Goal: Task Accomplishment & Management: Complete application form

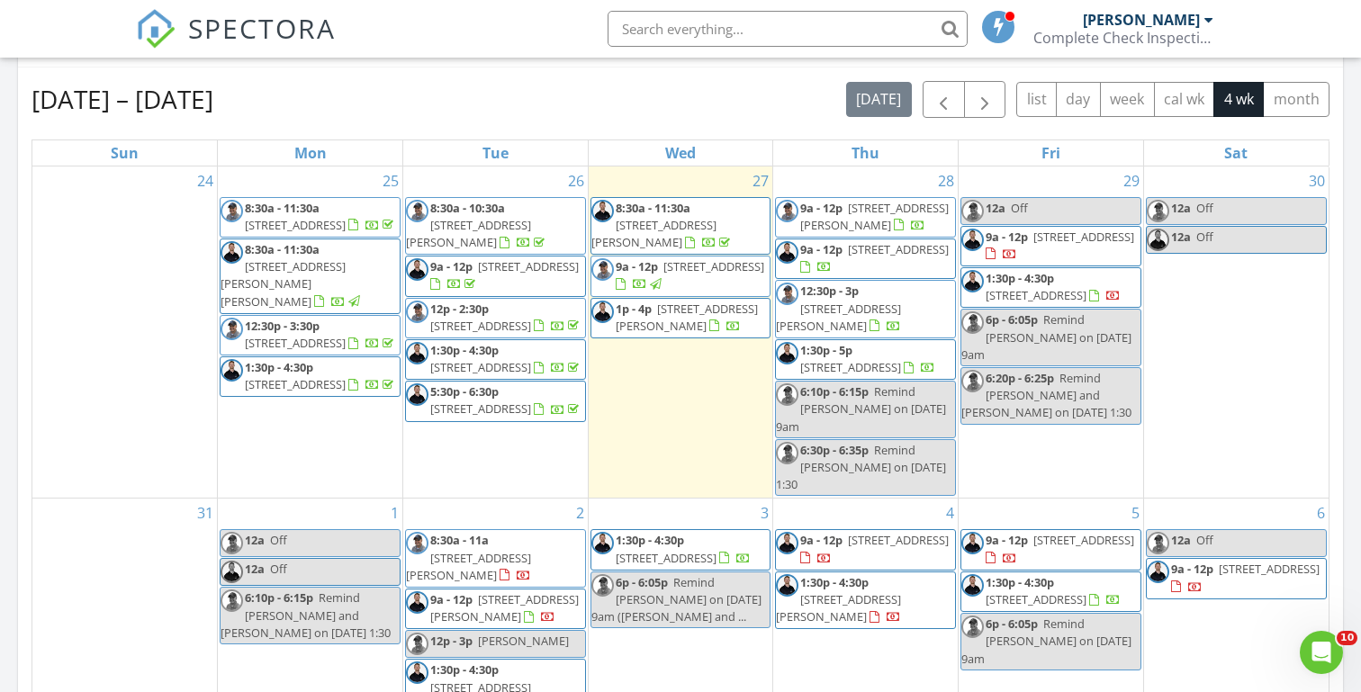
scroll to position [37, 0]
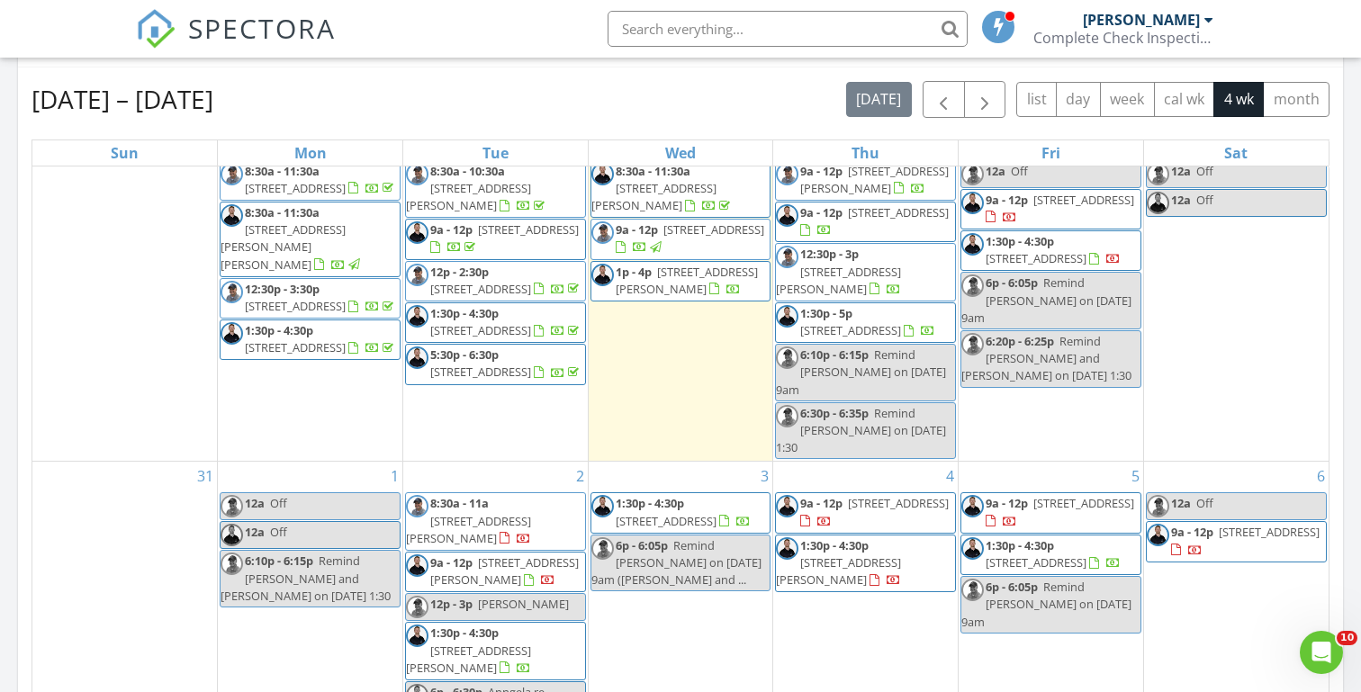
click at [6, 356] on div "[DATE] [PERSON_NAME] 9:00 am [STREET_ADDRESS] [PERSON_NAME] 28 minutes drive ti…" at bounding box center [680, 273] width 1361 height 1638
click at [7, 345] on div "[DATE] [PERSON_NAME] 9:00 am [STREET_ADDRESS] [PERSON_NAME] 28 minutes drive ti…" at bounding box center [680, 273] width 1361 height 1638
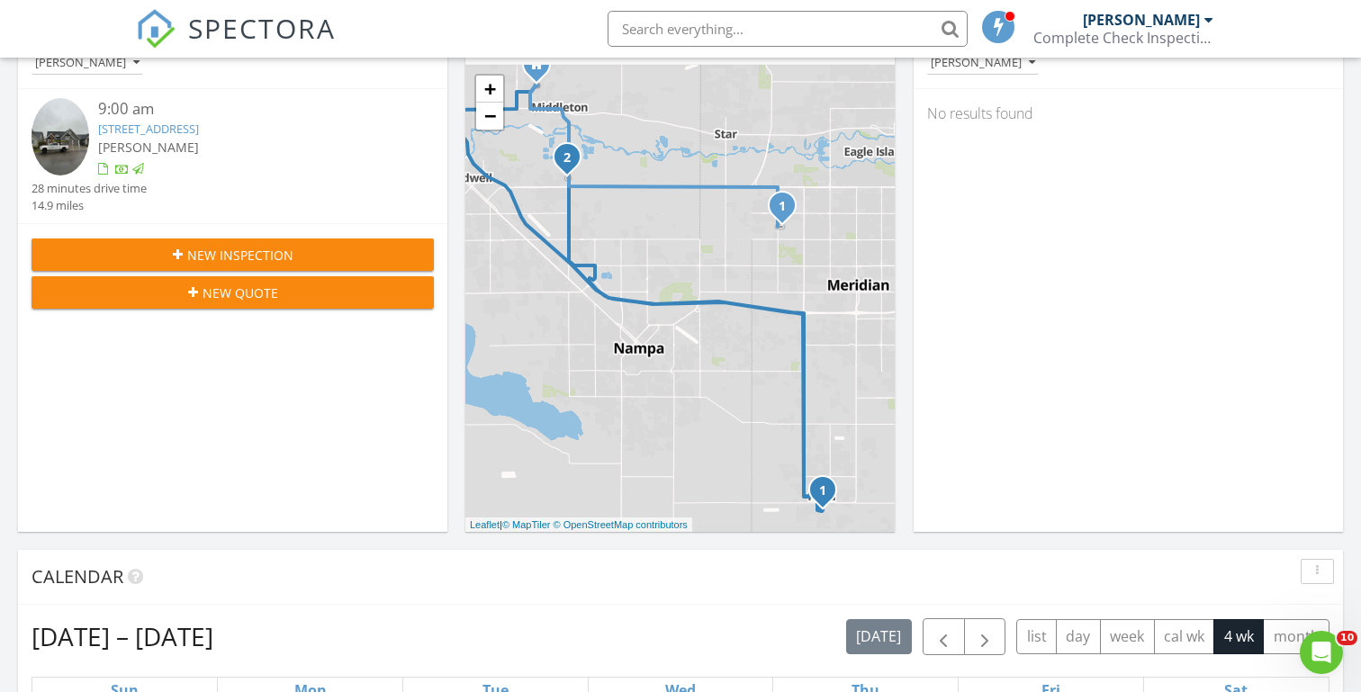
scroll to position [229, 0]
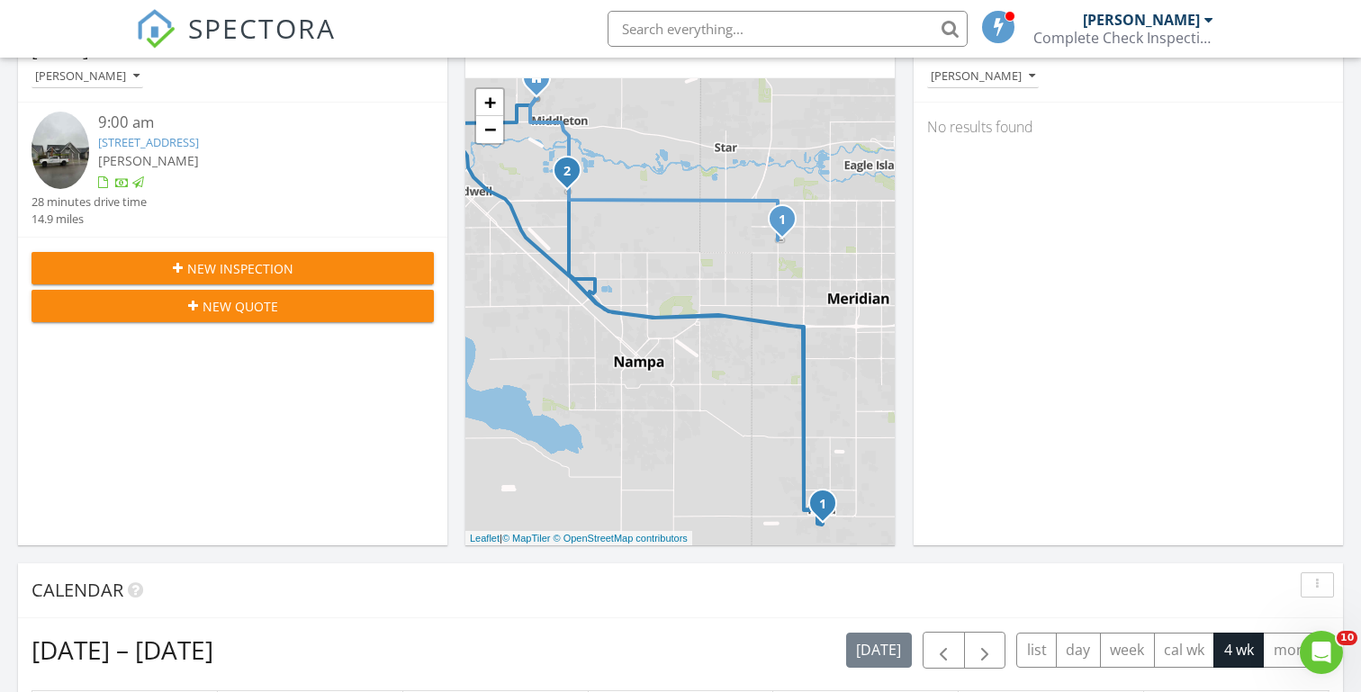
click at [257, 267] on span "New Inspection" at bounding box center [240, 268] width 106 height 19
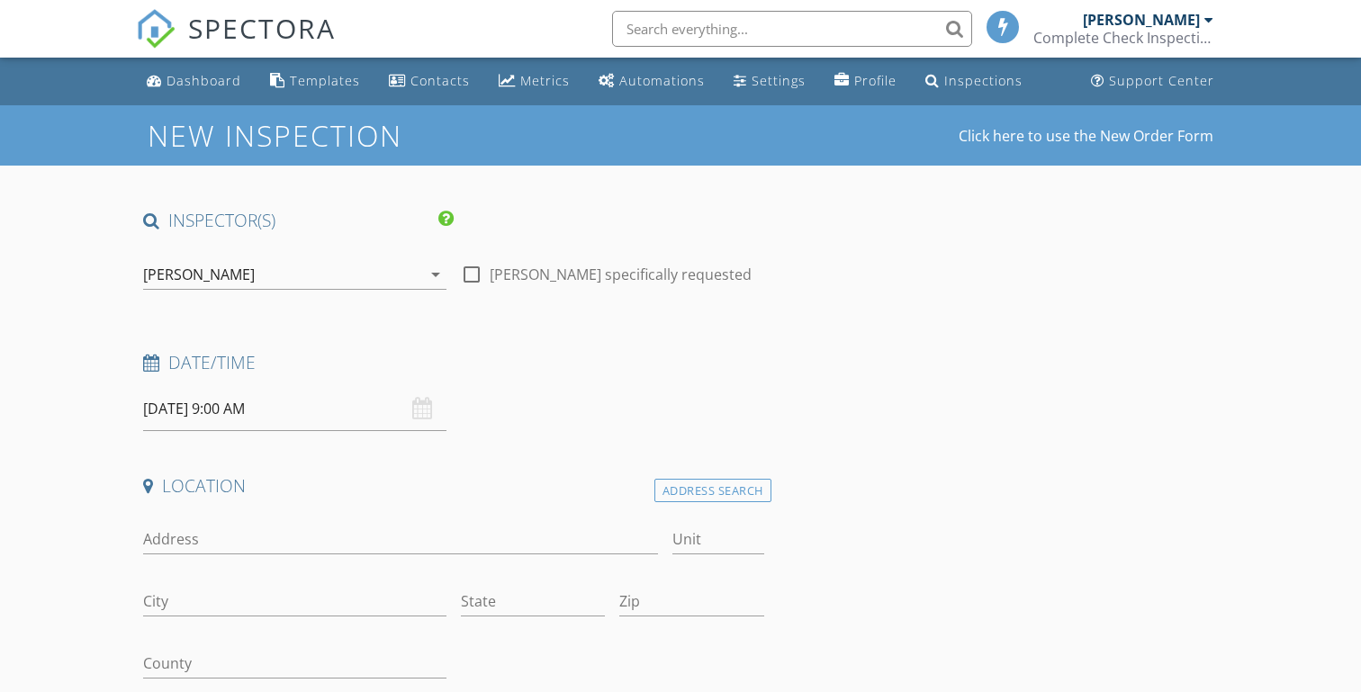
click at [198, 411] on input "08/28/2025 9:00 AM" at bounding box center [294, 409] width 303 height 44
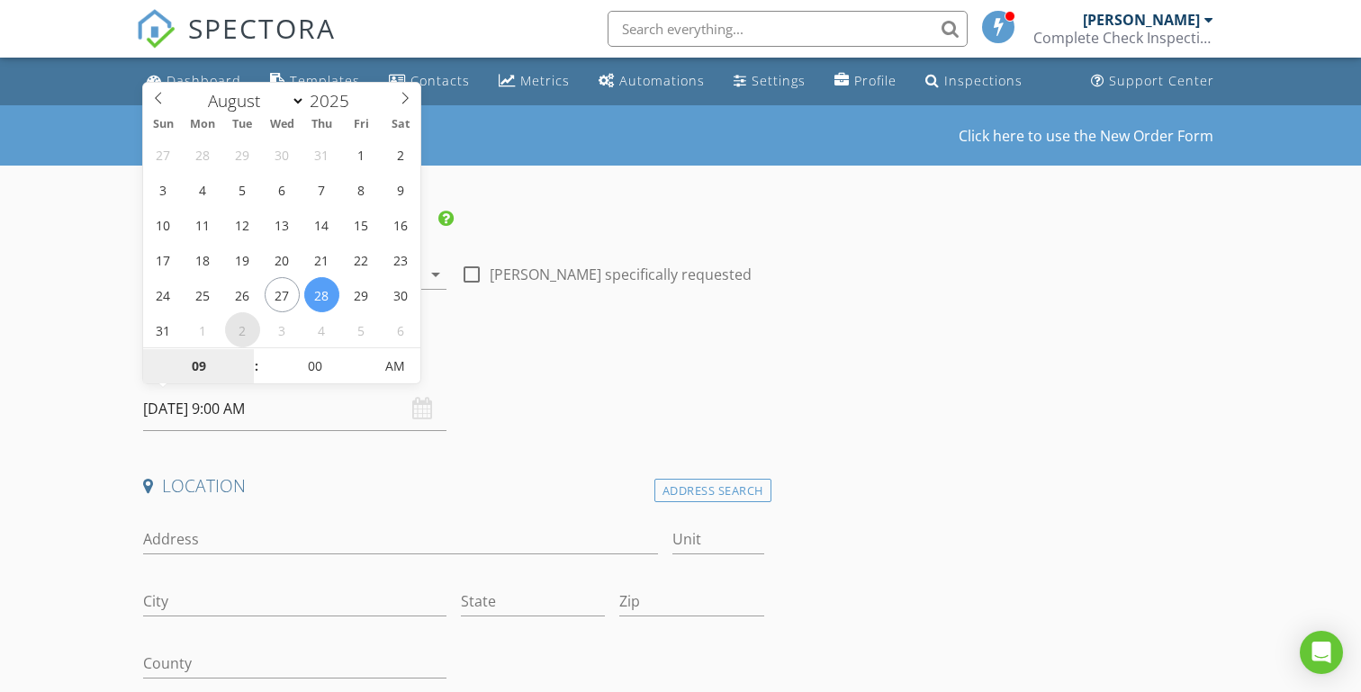
select select "8"
type input "09/02/2025 9:00 AM"
type input "10"
type input "09/02/2025 10:00 AM"
click at [247, 356] on span at bounding box center [247, 357] width 13 height 18
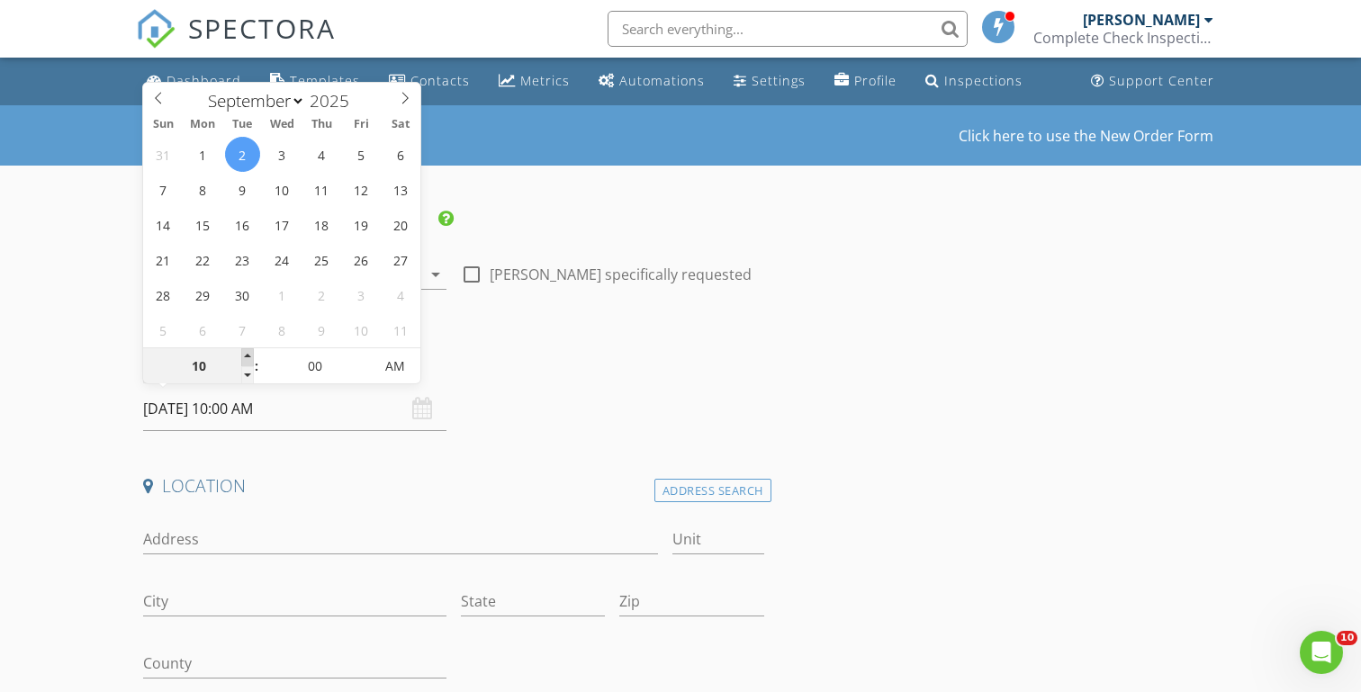
type input "11"
type input "09/02/2025 11:00 AM"
click at [247, 356] on span at bounding box center [247, 357] width 13 height 18
type input "12"
type input "09/02/2025 12:00 PM"
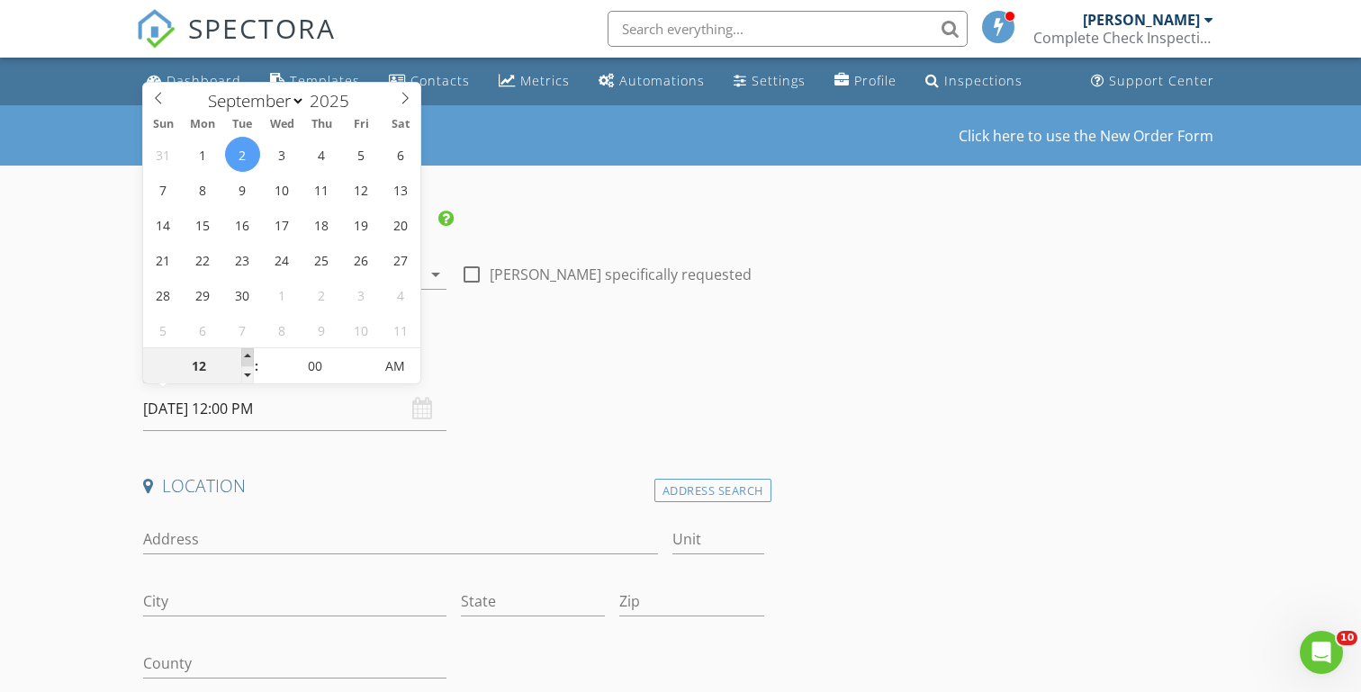
click at [247, 356] on span at bounding box center [247, 357] width 13 height 18
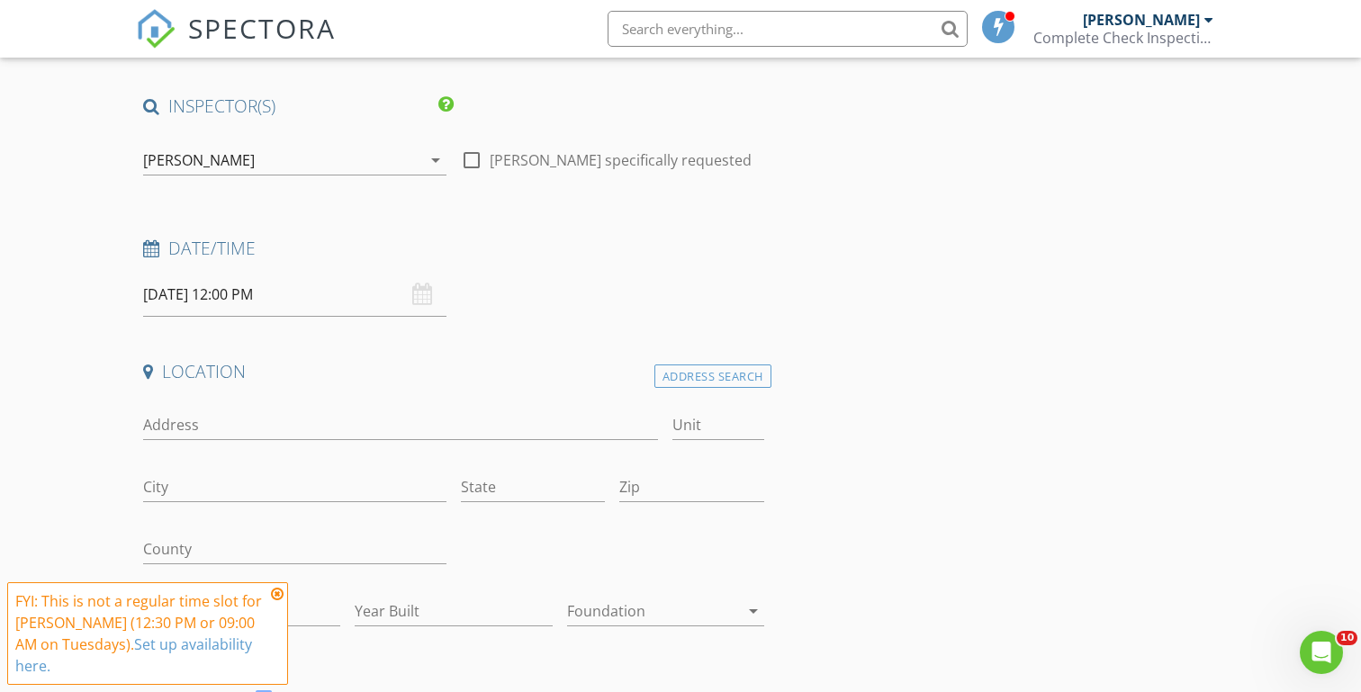
scroll to position [183, 0]
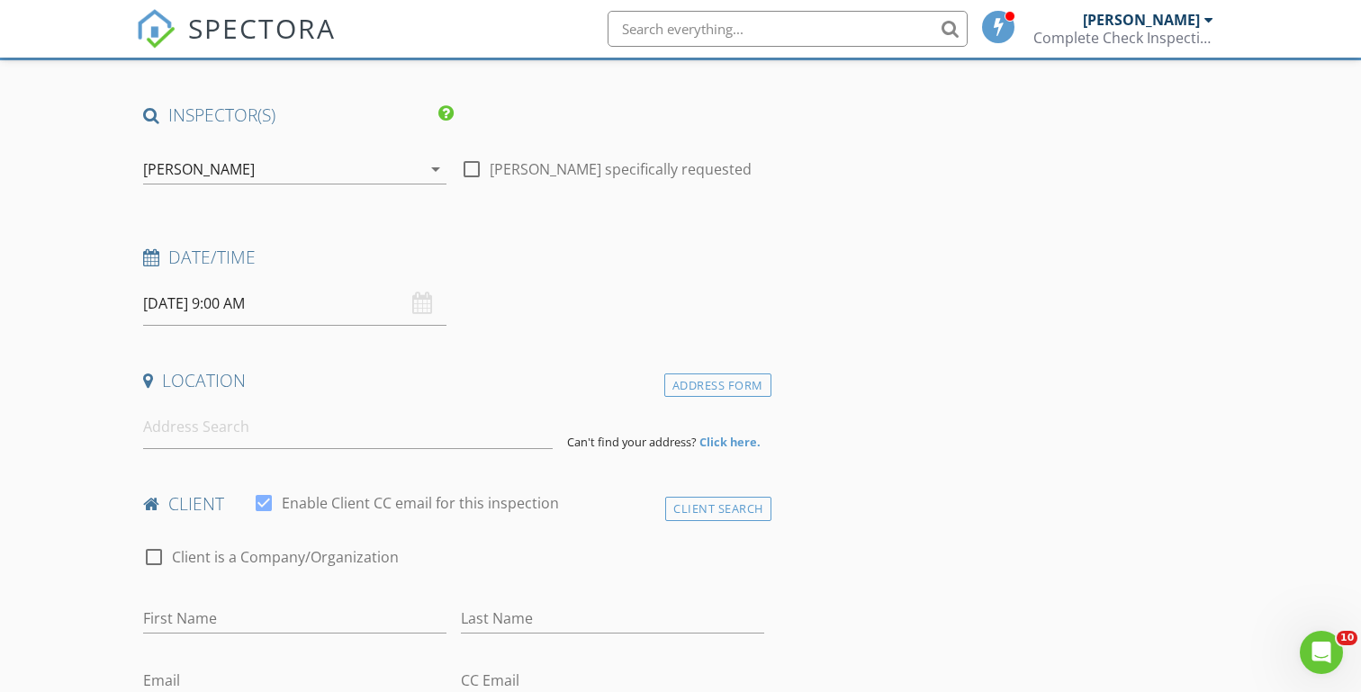
click at [170, 302] on input "08/28/2025 9:00 AM" at bounding box center [294, 304] width 303 height 44
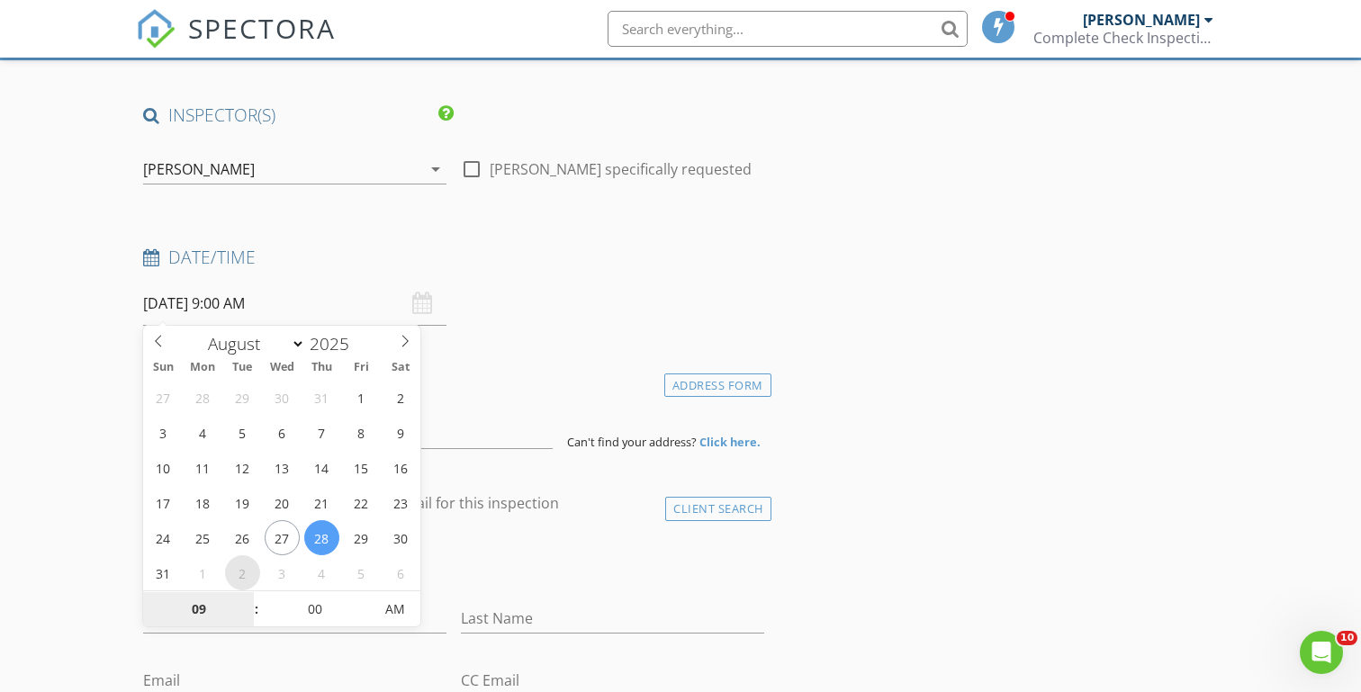
select select "8"
type input "09/02/2025 9:00 AM"
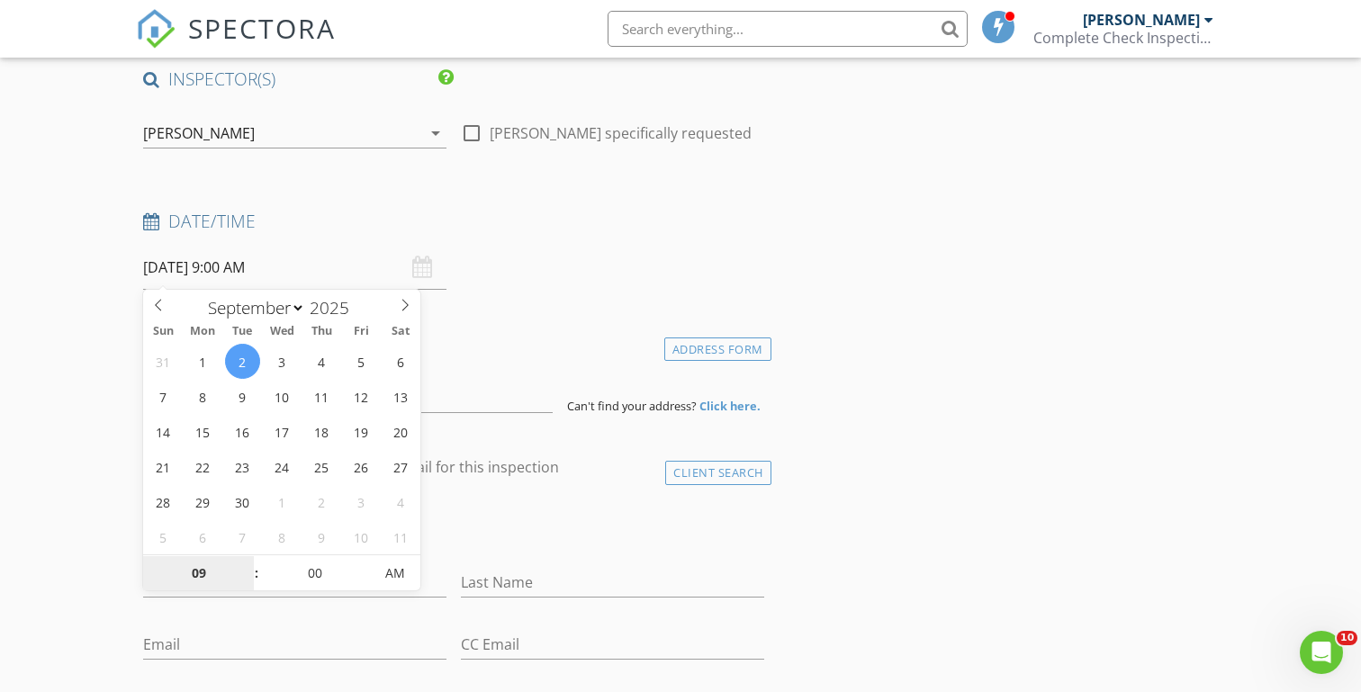
scroll to position [158, 0]
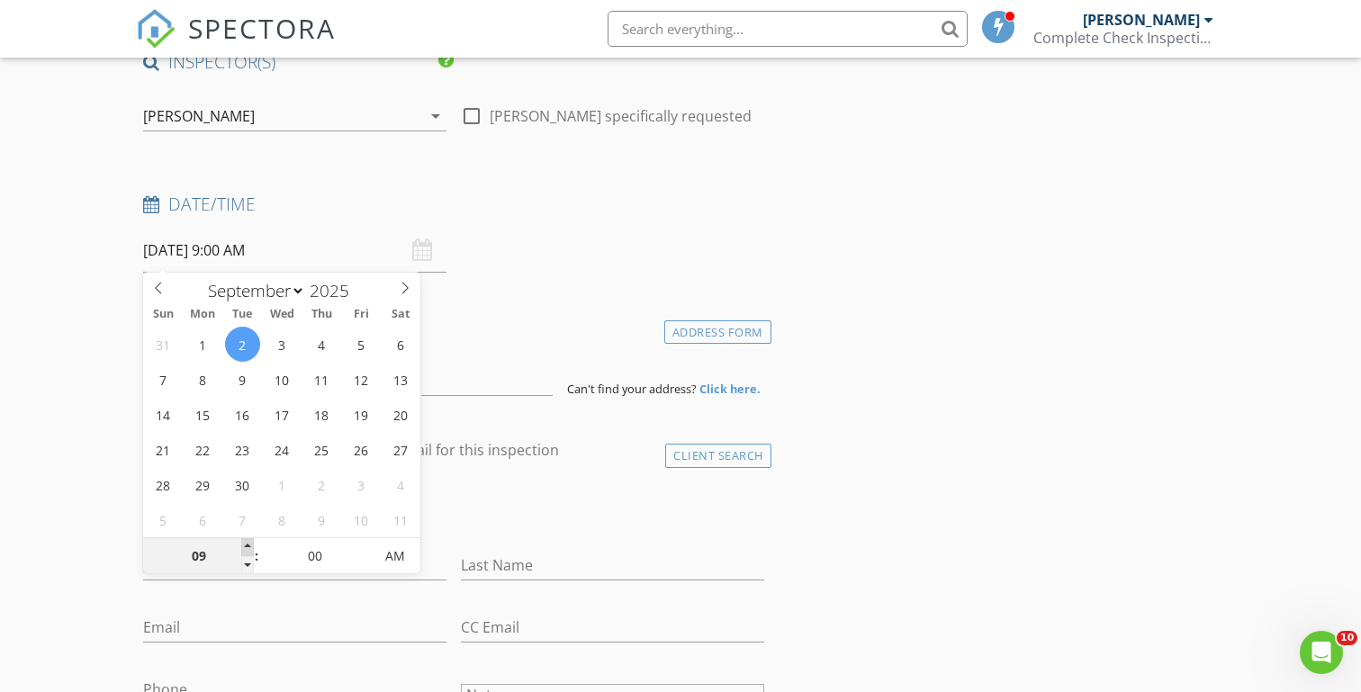
type input "10"
type input "09/02/2025 10:00 AM"
click at [249, 546] on span at bounding box center [247, 547] width 13 height 18
type input "11"
type input "09/02/2025 11:00 AM"
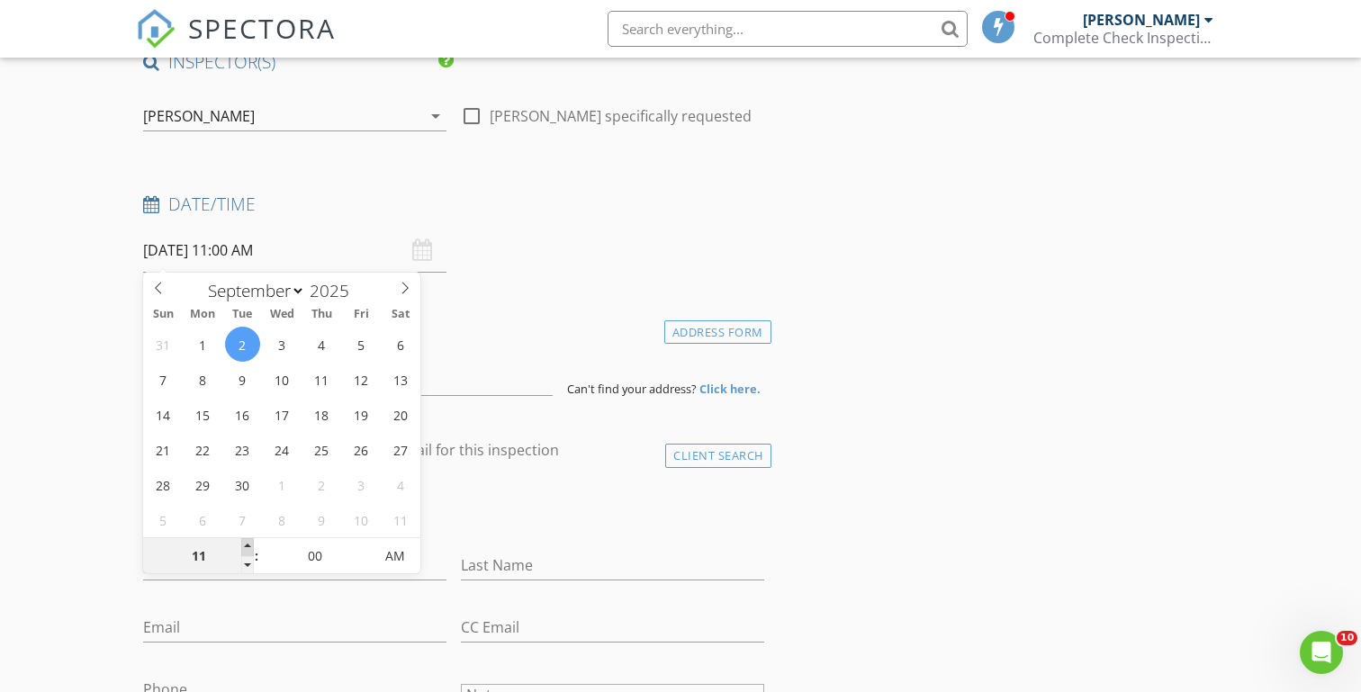
click at [249, 546] on span at bounding box center [247, 547] width 13 height 18
type input "12"
type input "09/02/2025 12:00 PM"
click at [249, 546] on span at bounding box center [247, 547] width 13 height 18
type input "01"
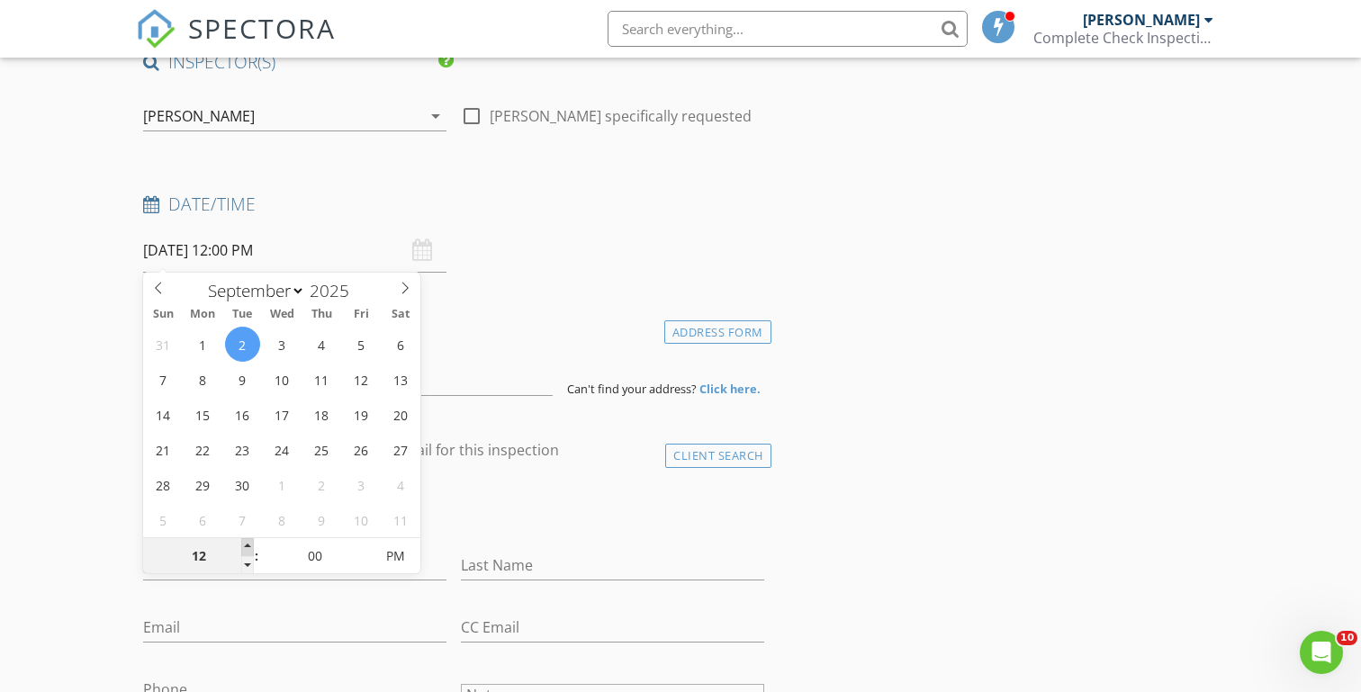
type input "09/02/2025 1:00 PM"
click at [249, 546] on span at bounding box center [247, 547] width 13 height 18
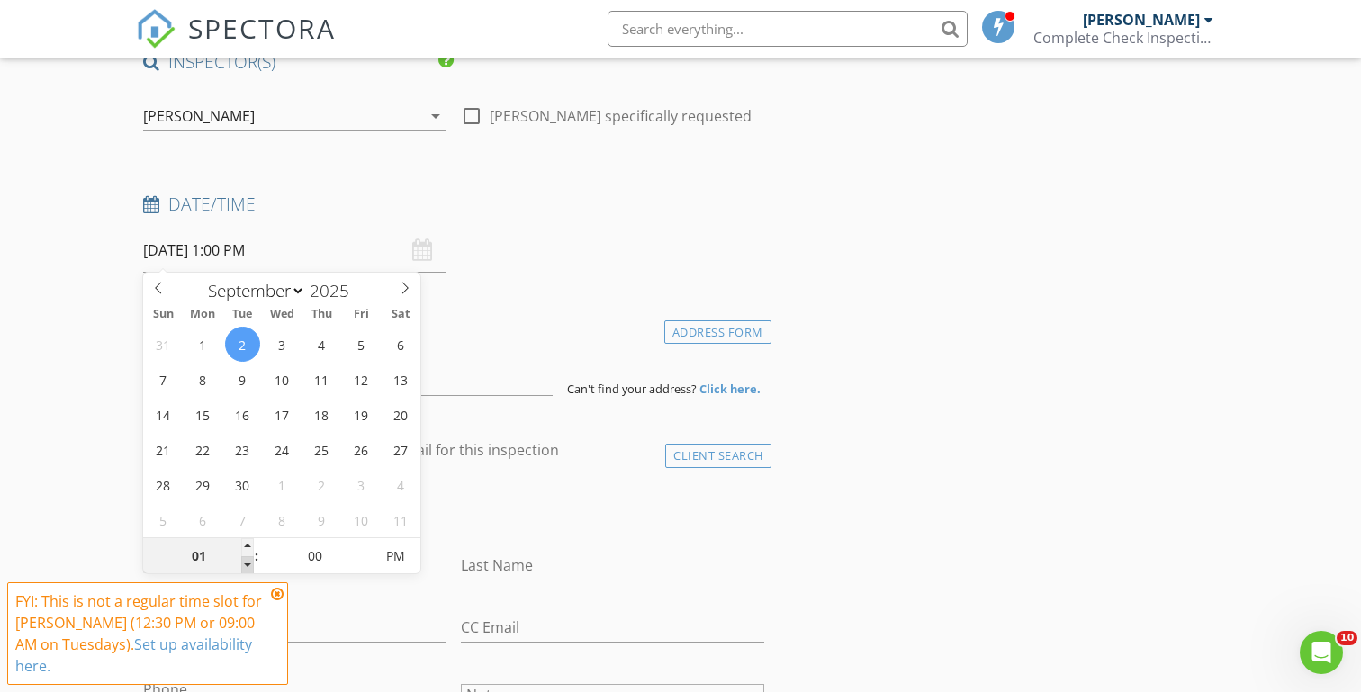
type input "12"
type input "09/02/2025 12:00 PM"
click at [250, 566] on span at bounding box center [247, 565] width 13 height 18
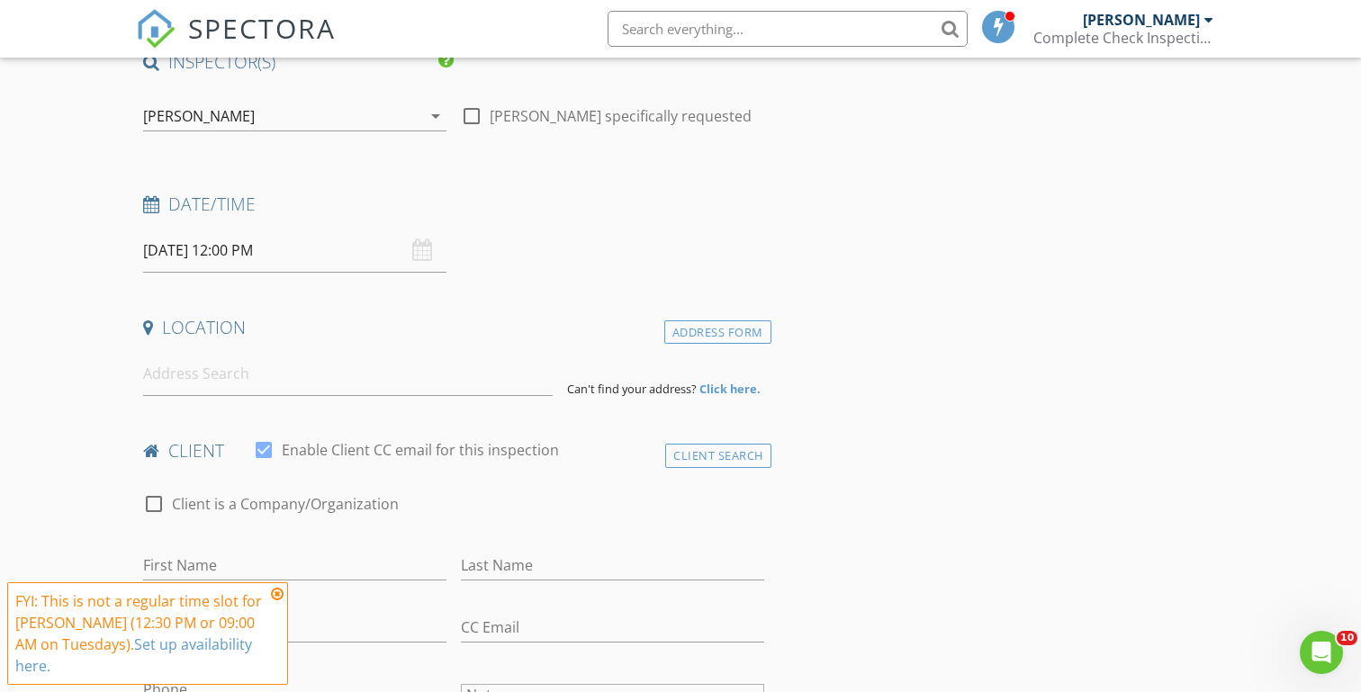
click at [181, 384] on input at bounding box center [347, 374] width 409 height 44
paste input "3631 N North Pindall Way"
type input "3631 North Pindall Way, Star, ID, USA"
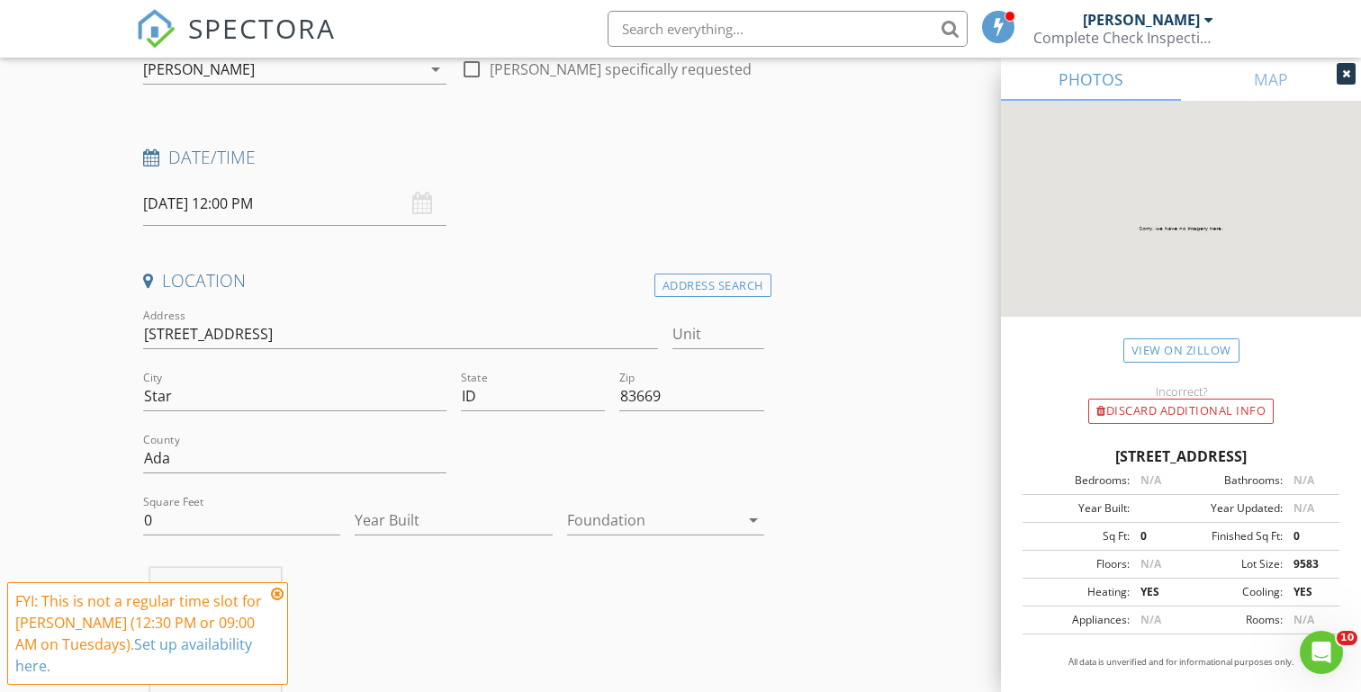
scroll to position [218, 0]
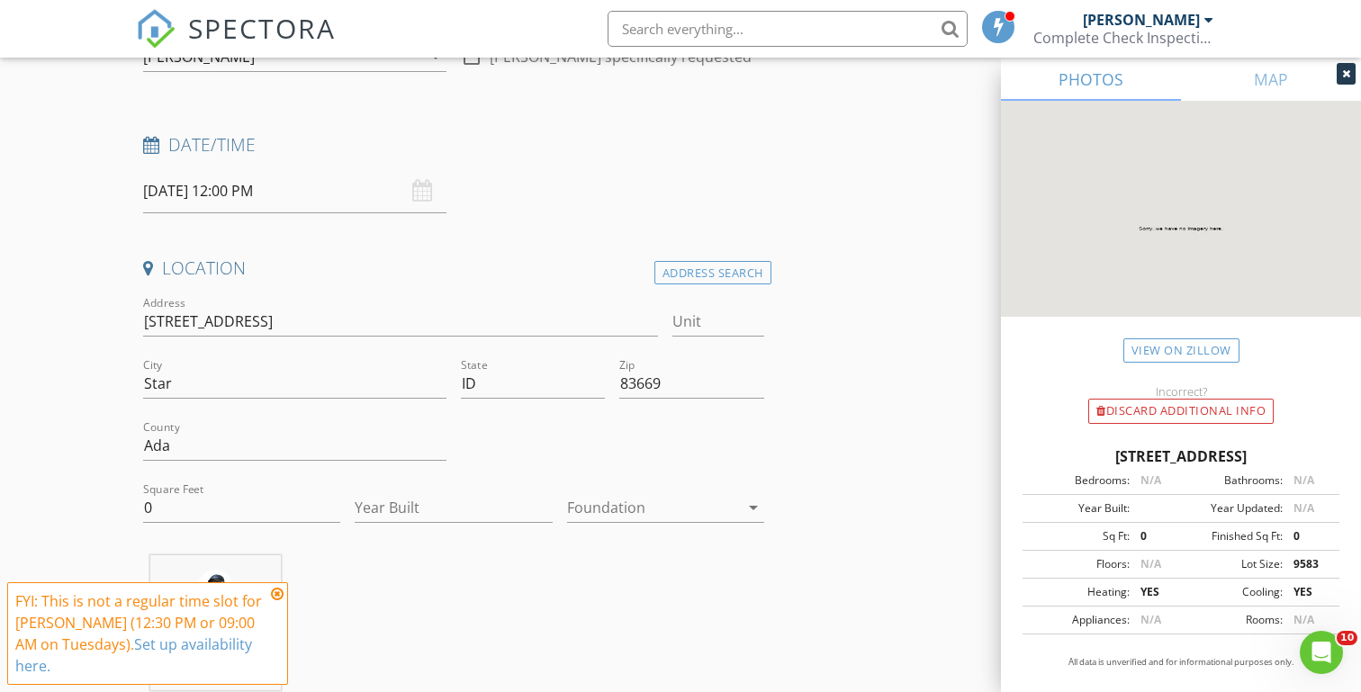
click at [276, 591] on icon at bounding box center [277, 594] width 13 height 14
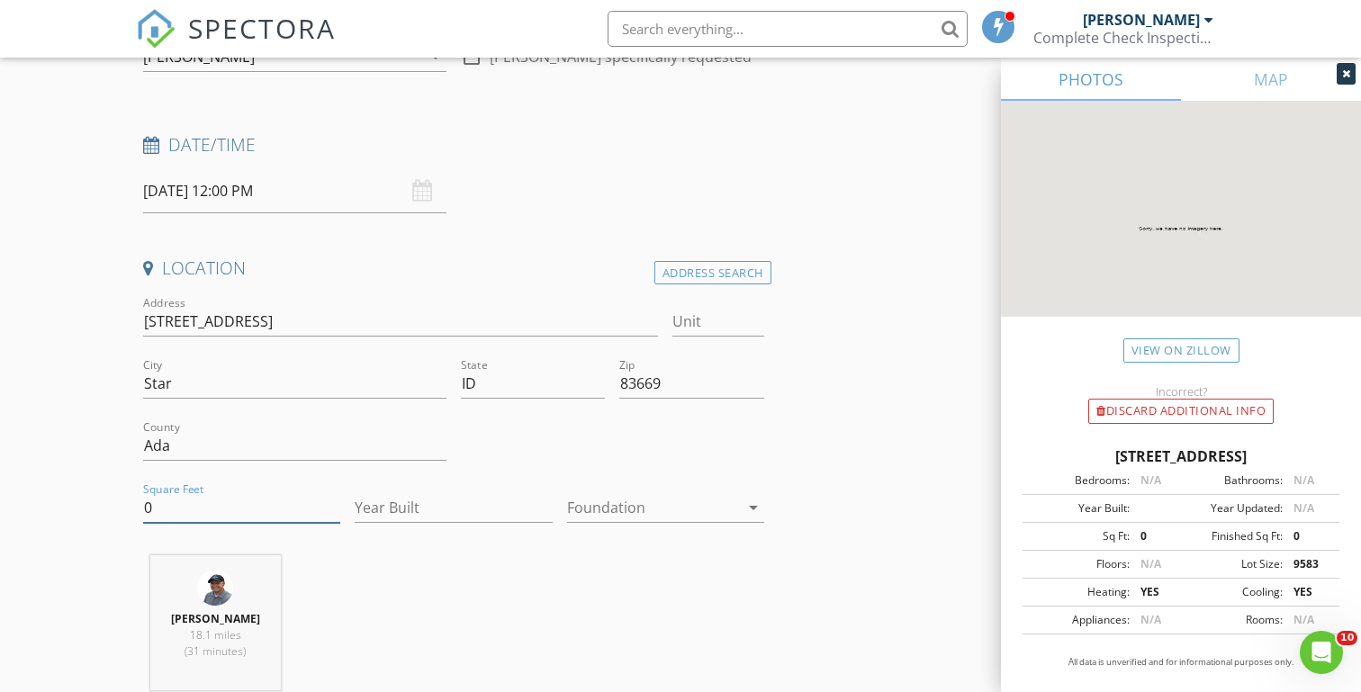
click at [185, 501] on input "0" at bounding box center [241, 508] width 197 height 30
type input "2353"
type input "2025"
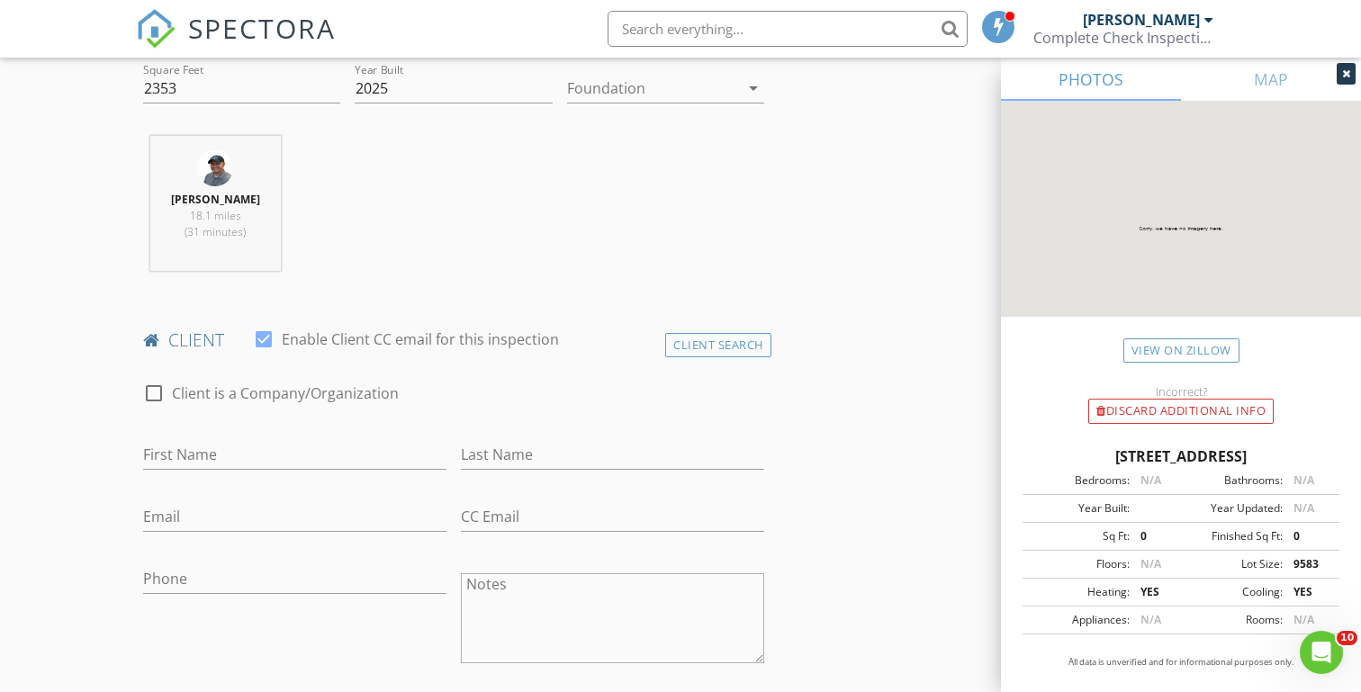
scroll to position [643, 0]
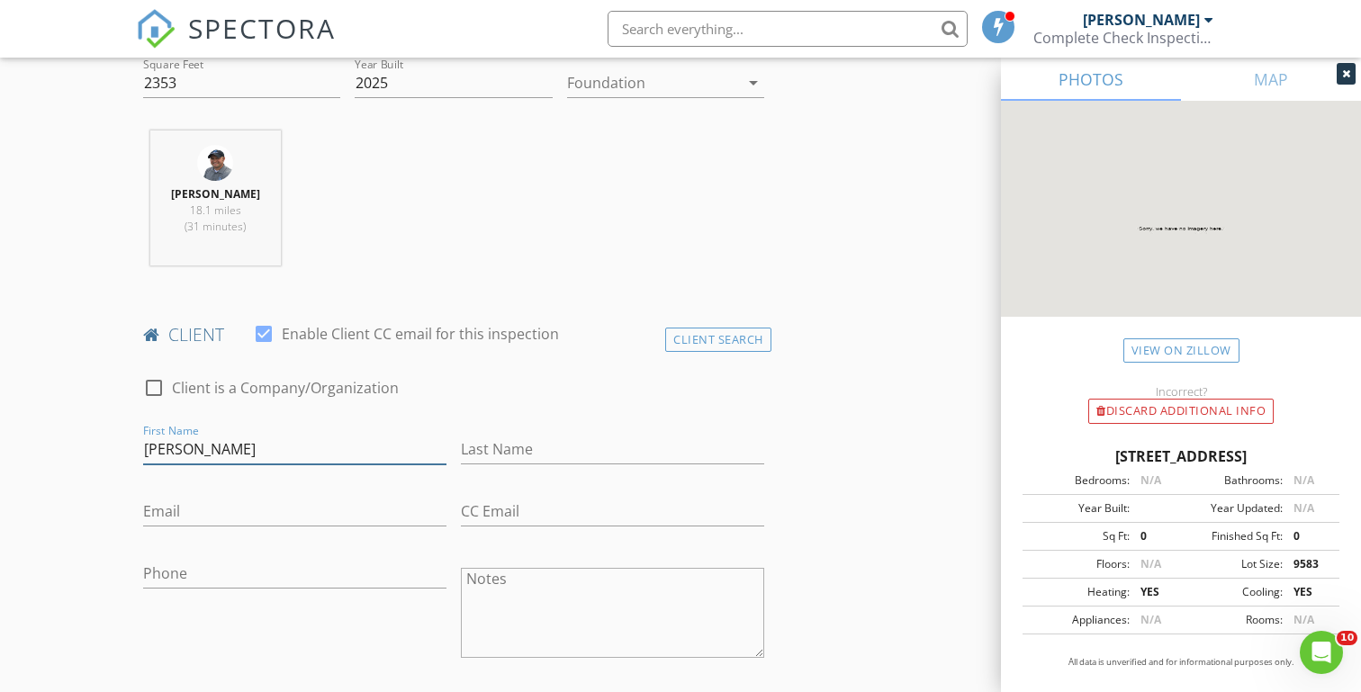
type input "Marian"
type input "Bacinsky"
click at [170, 504] on input "Email" at bounding box center [294, 512] width 303 height 30
paste input "marian@bdrafting.net"
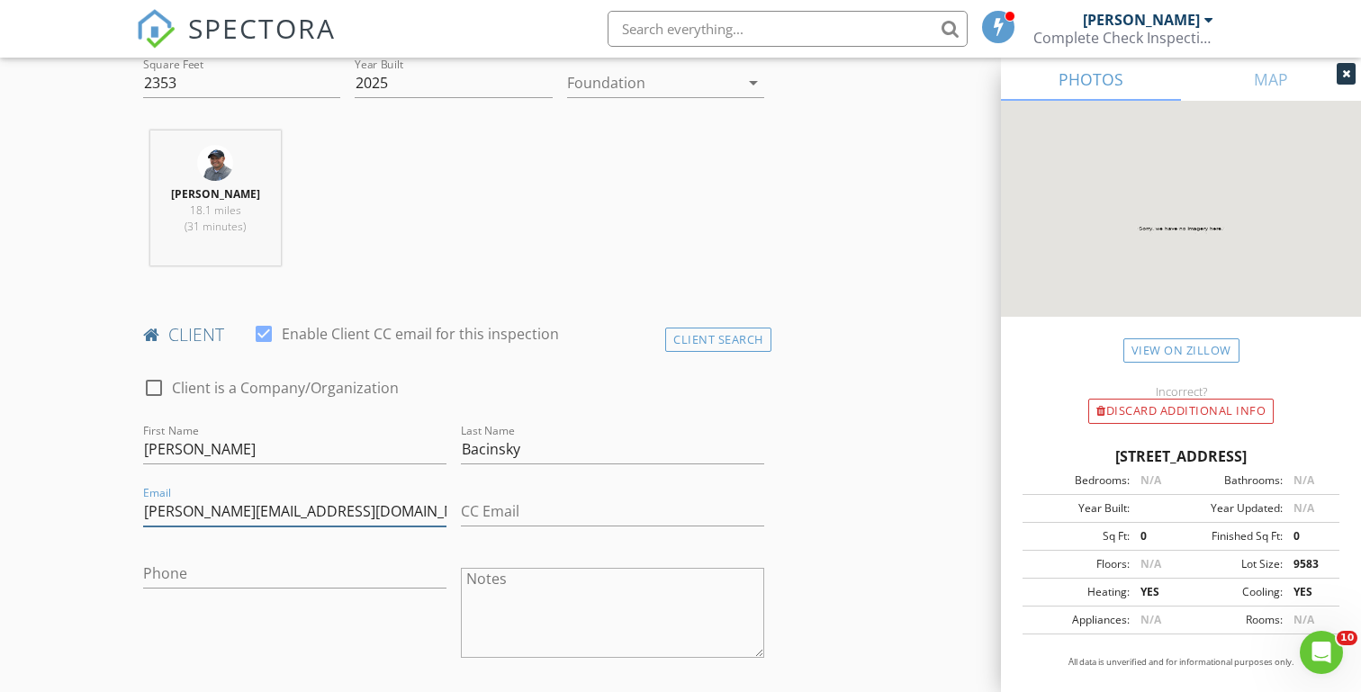
type input "marian@bdrafting.net"
paste input "949-295-1251"
type input "949-295-1251"
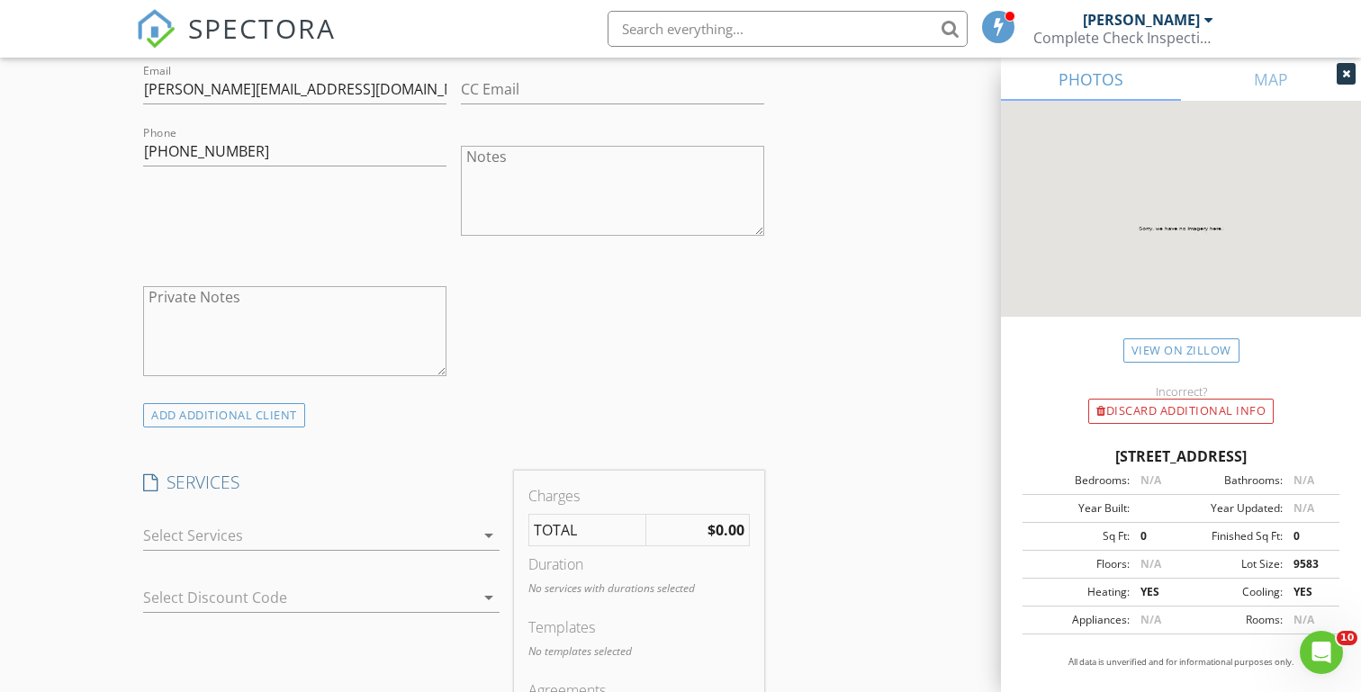
scroll to position [1125, 0]
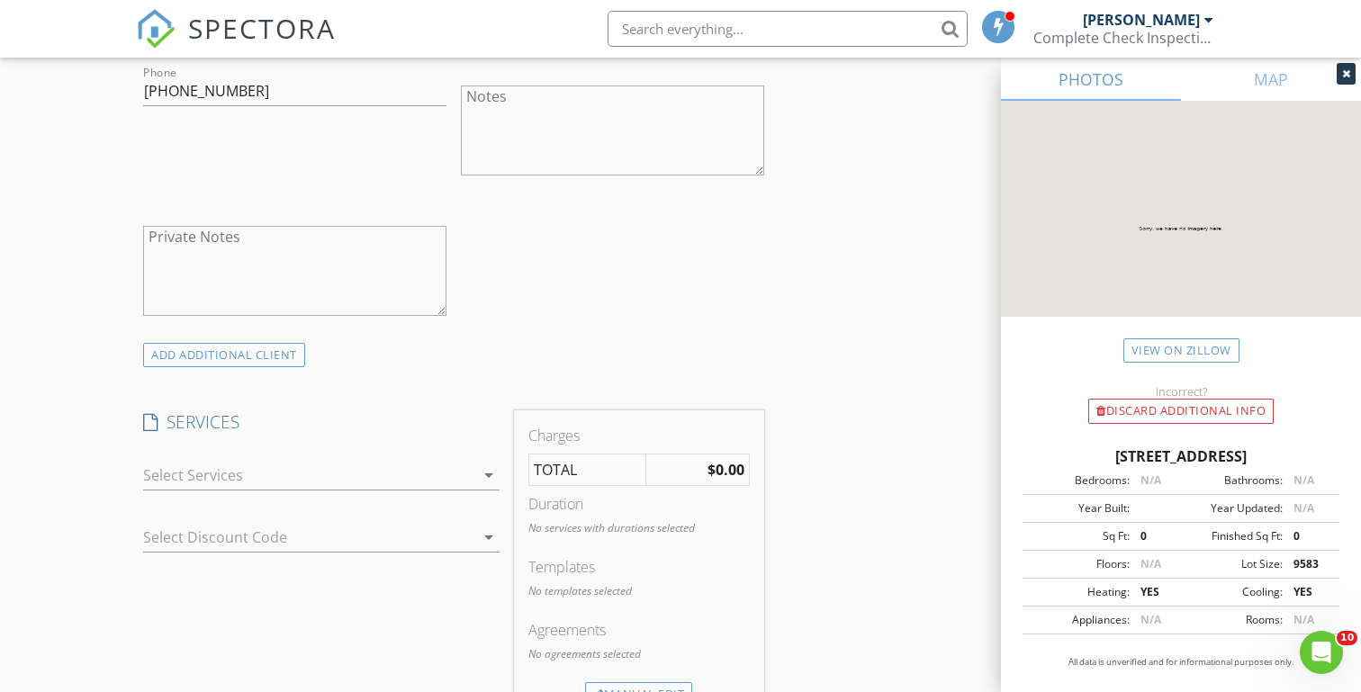
click at [209, 481] on div at bounding box center [308, 475] width 331 height 29
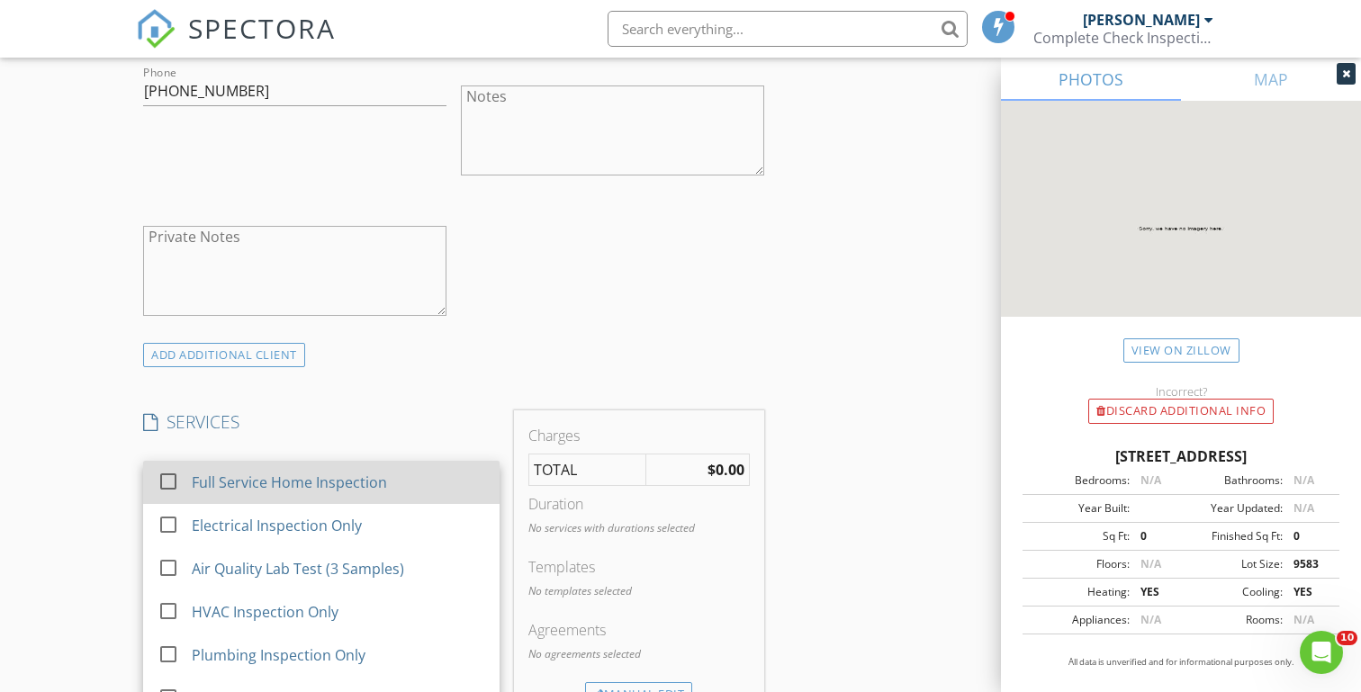
click at [260, 479] on div "Full Service Home Inspection" at bounding box center [290, 483] width 195 height 22
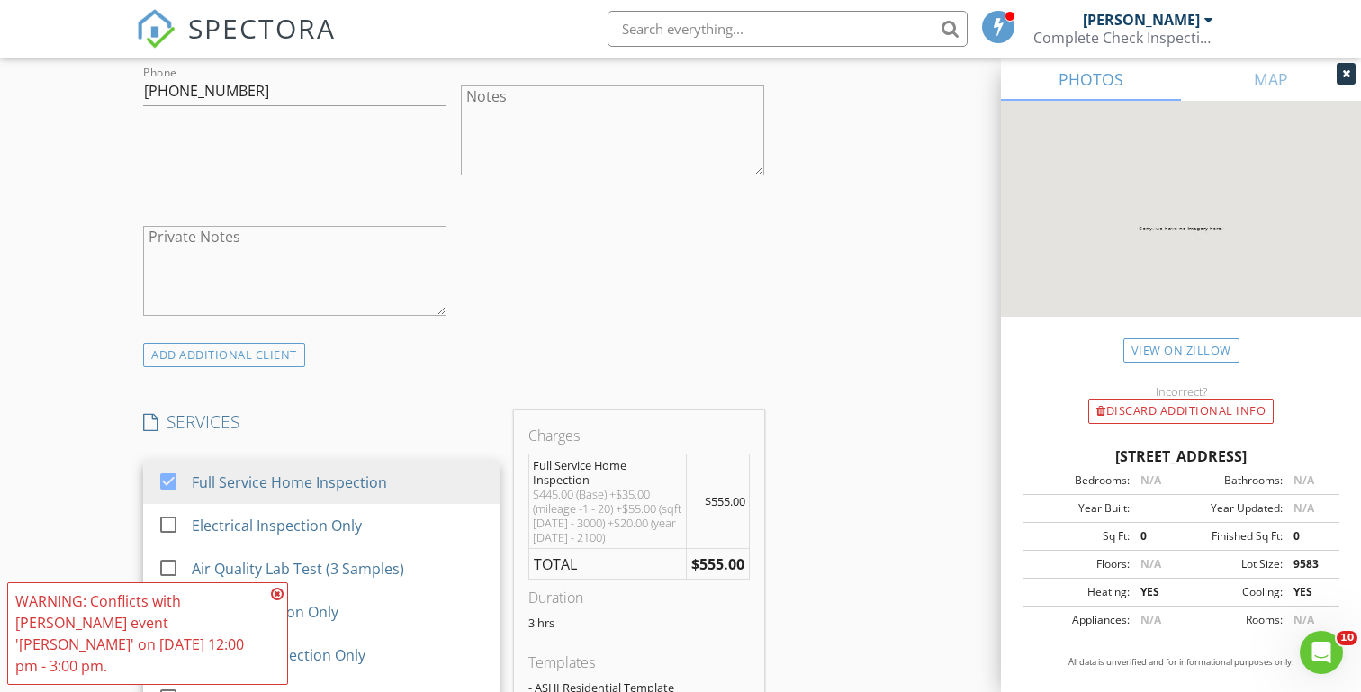
click at [68, 391] on div "New Inspection Click here to use the New Order Form INSPECTOR(S) check_box Mich…" at bounding box center [680, 595] width 1361 height 3230
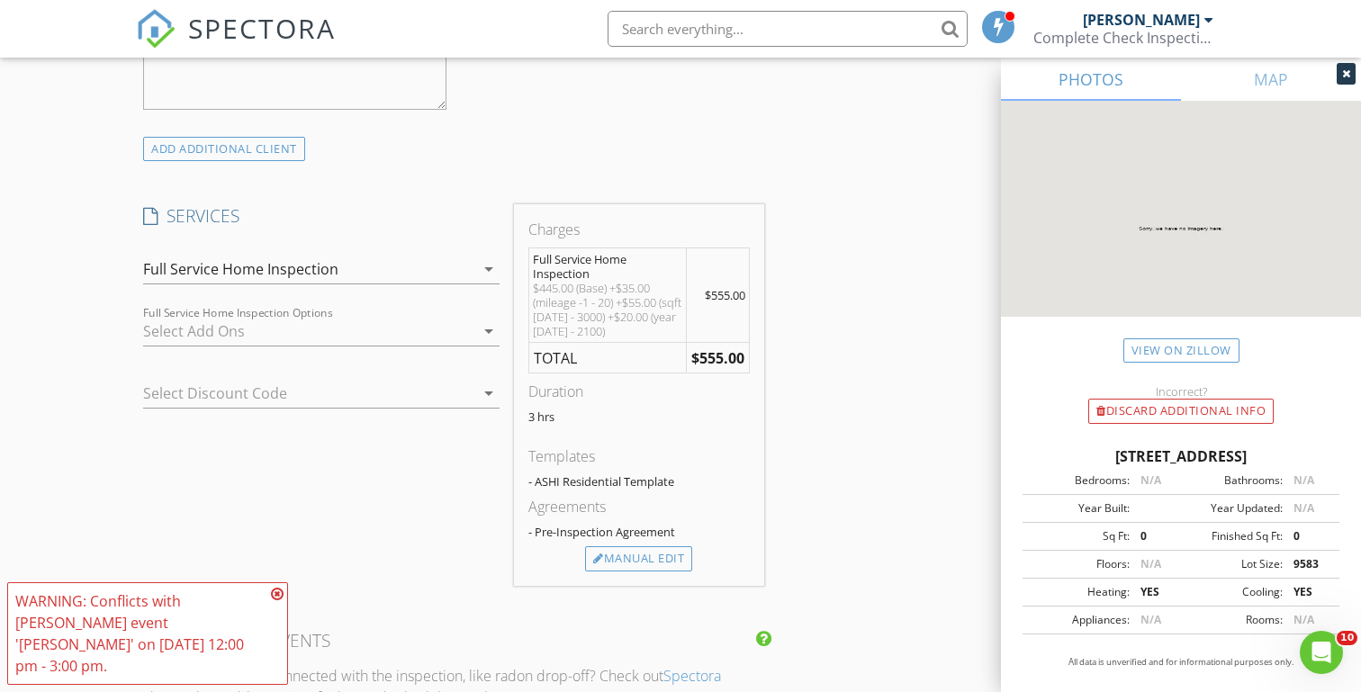
scroll to position [1348, 0]
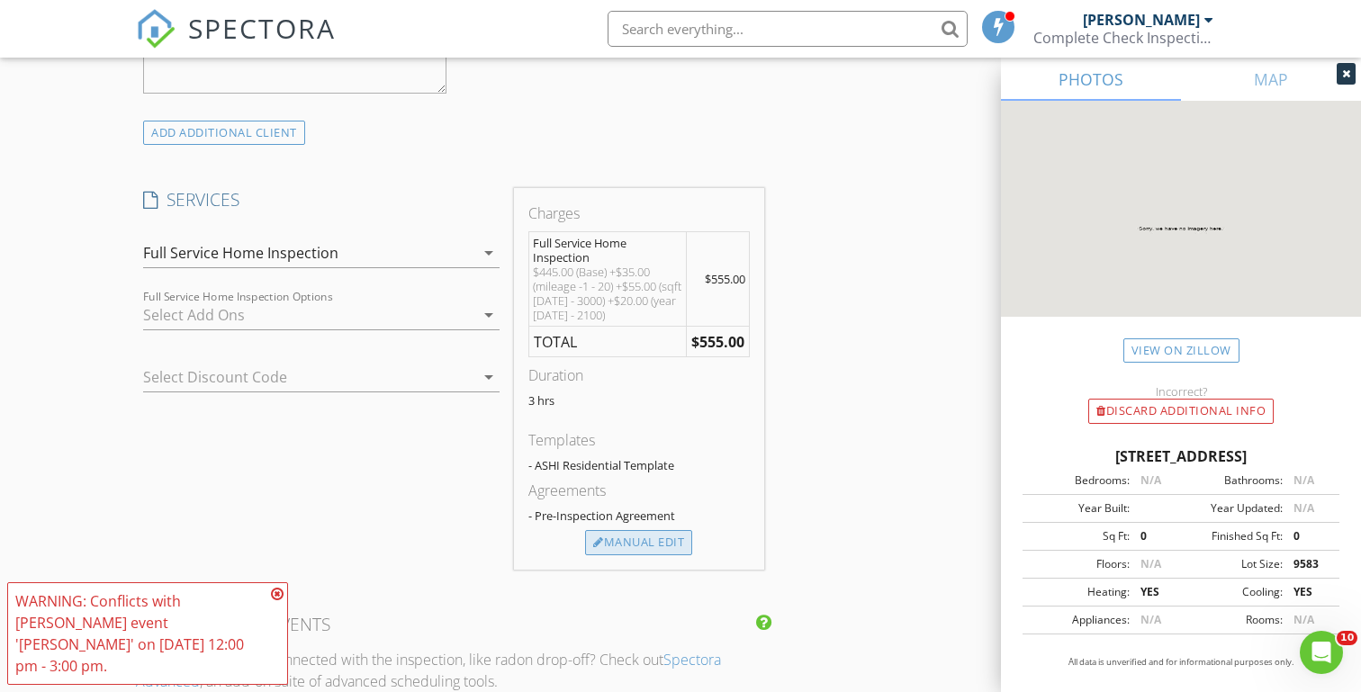
click at [644, 547] on div "Manual Edit" at bounding box center [638, 542] width 107 height 25
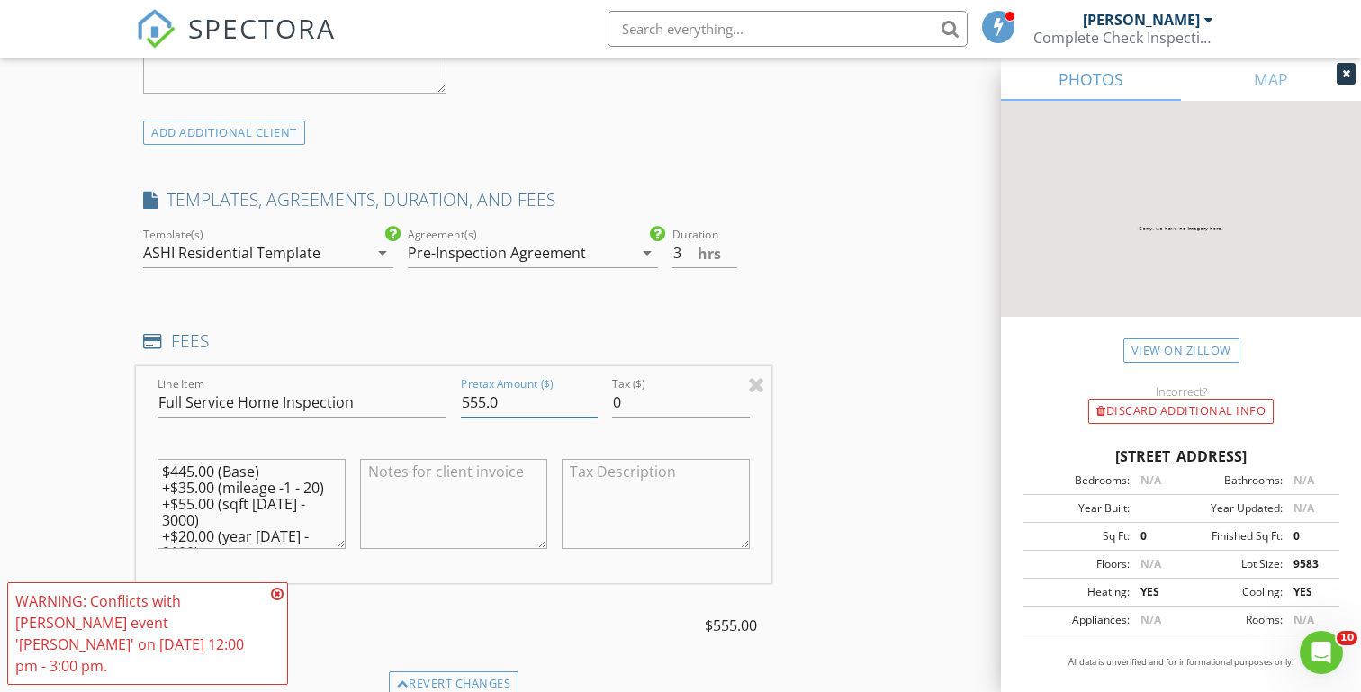
click at [477, 393] on input "555.0" at bounding box center [529, 403] width 137 height 30
type input "575.0"
click at [185, 465] on textarea "$445.00 (Base) +$35.00 (mileage -1 - 20) +$55.00 (sqft 2000 - 3000) +$20.00 (ye…" at bounding box center [252, 504] width 188 height 90
click at [187, 482] on textarea "$455.00 (Base) +$35.00 (mileage -1 - 20) +$55.00 (sqft 2000 - 3000) +$20.00 (ye…" at bounding box center [252, 504] width 188 height 90
click at [187, 497] on textarea "$455.00 (Base) +$35.00 (mileage -1 - 20) +$55.00 (sqft 2000 - 3000) +$20.00 (ye…" at bounding box center [252, 504] width 188 height 90
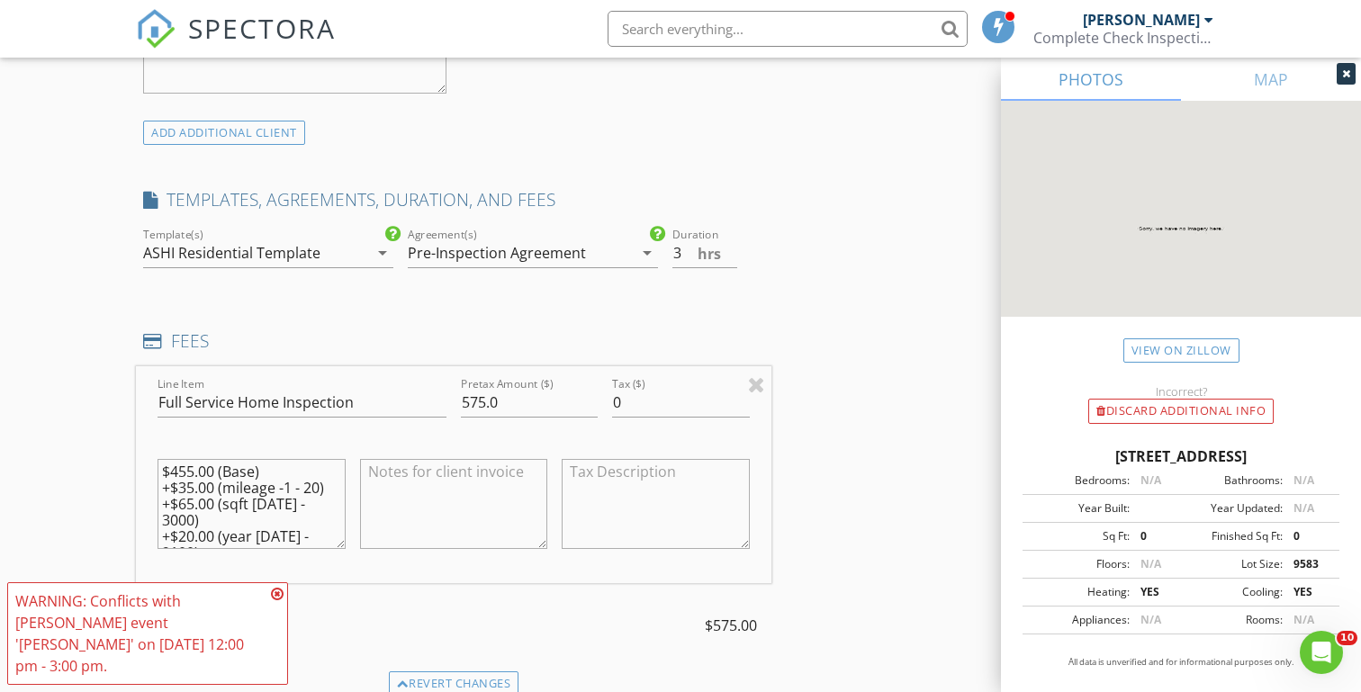
click at [194, 480] on textarea "$455.00 (Base) +$35.00 (mileage -1 - 20) +$65.00 (sqft 2000 - 3000) +$20.00 (ye…" at bounding box center [252, 504] width 188 height 90
type textarea "$455.00 (Base) +$40.00 (mileage -1 - 20) +$65.00 (sqft 2000 - 3000) +$20.00 (ye…"
click at [686, 248] on input "3" at bounding box center [704, 254] width 65 height 30
type input "2.5"
click at [122, 290] on div "New Inspection Click here to use the New Order Form INSPECTOR(S) check_box Mich…" at bounding box center [680, 436] width 1361 height 3356
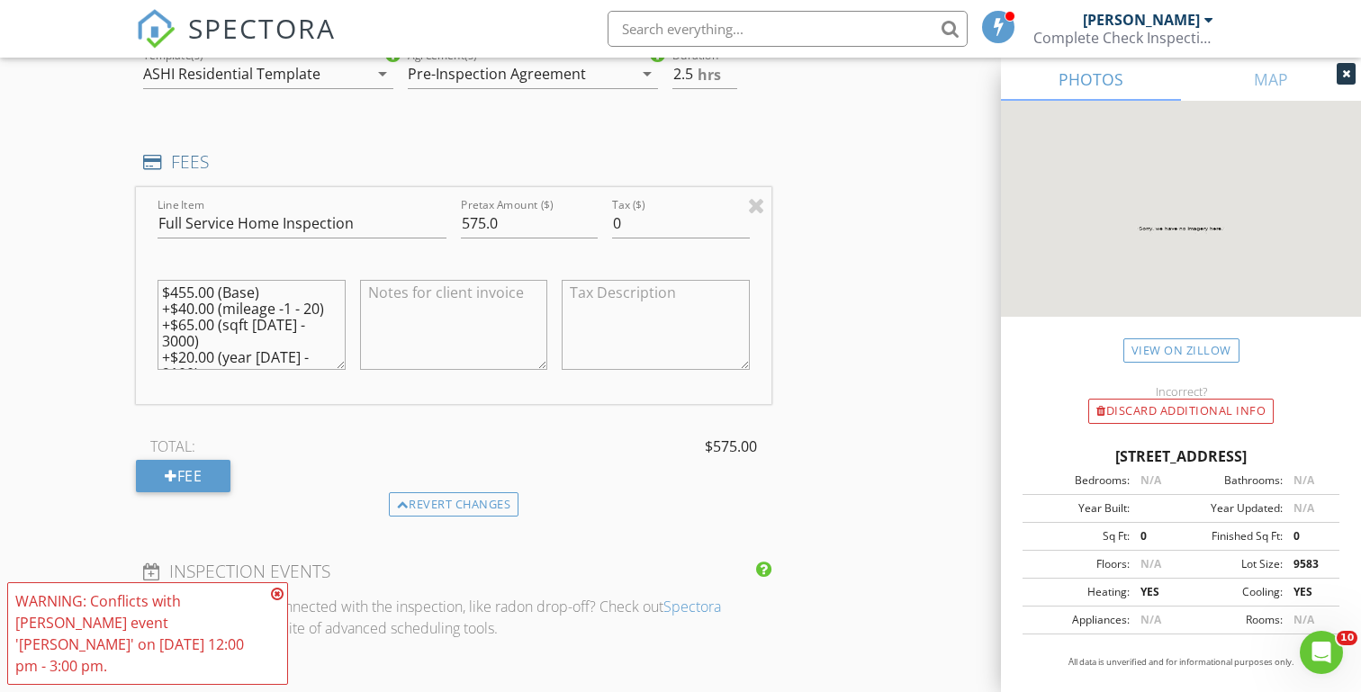
scroll to position [1554, 0]
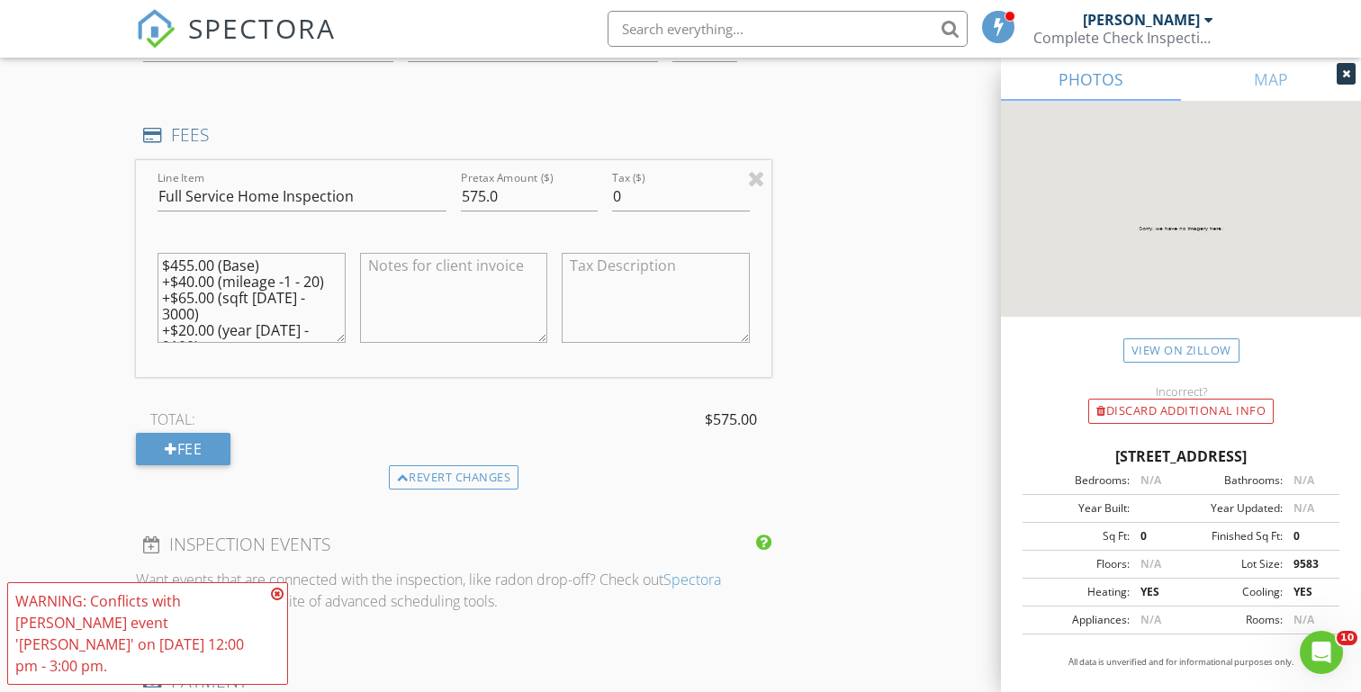
click at [280, 601] on icon at bounding box center [277, 594] width 13 height 14
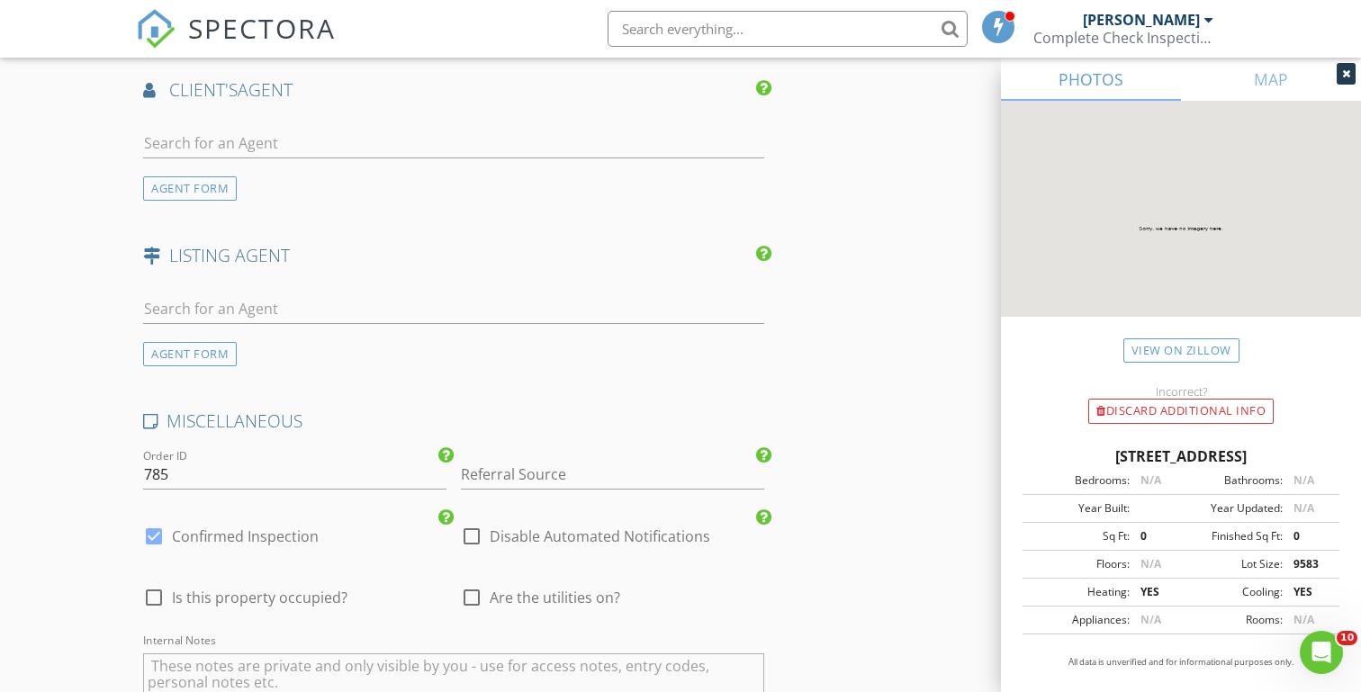
scroll to position [2369, 0]
click at [172, 457] on input "785" at bounding box center [294, 472] width 303 height 30
click at [181, 468] on input "785" at bounding box center [294, 472] width 303 height 30
type input "7"
click at [478, 472] on input "Referral Source" at bounding box center [612, 472] width 303 height 30
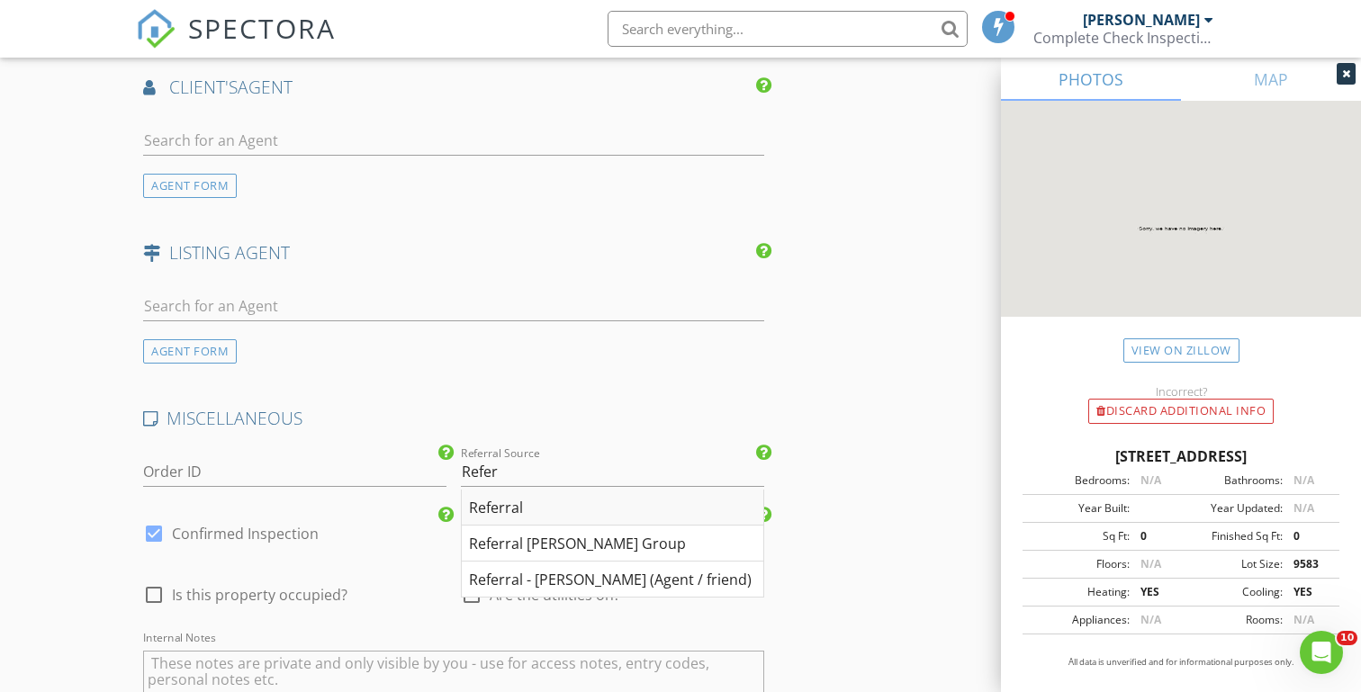
click at [479, 499] on div "Referral" at bounding box center [613, 508] width 302 height 36
type input "Referral"
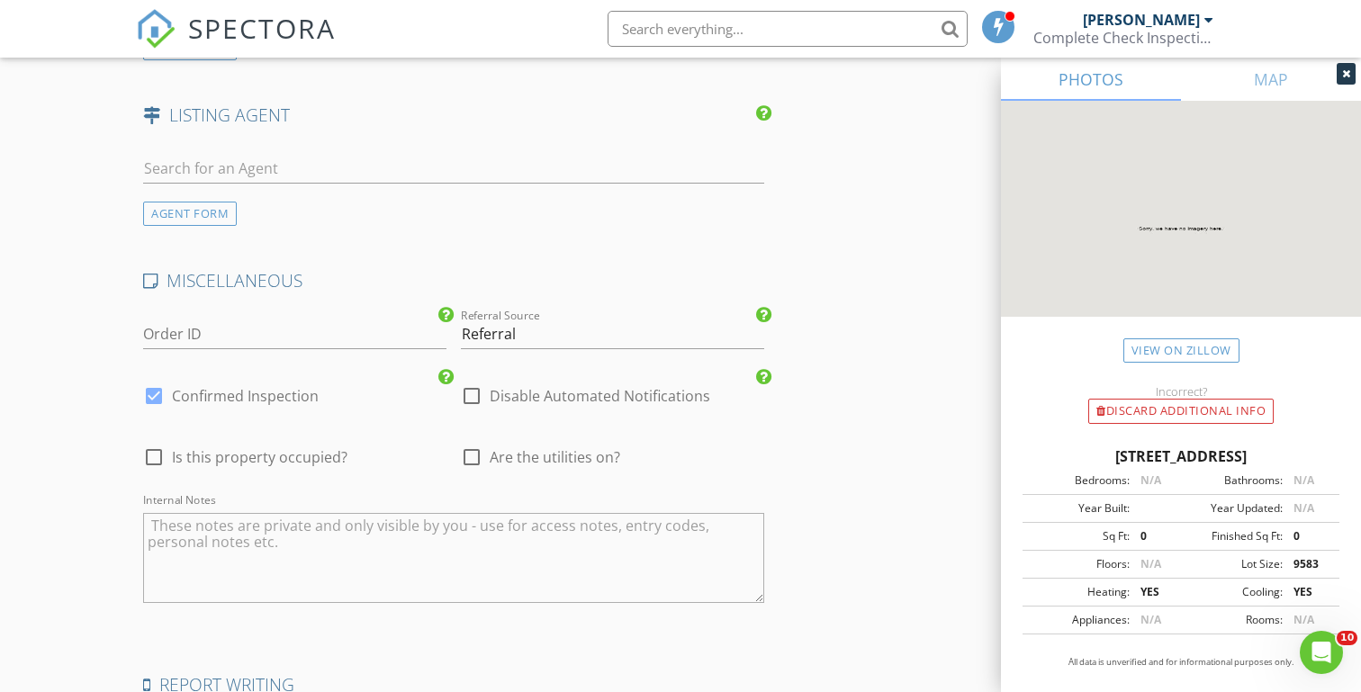
scroll to position [2524, 0]
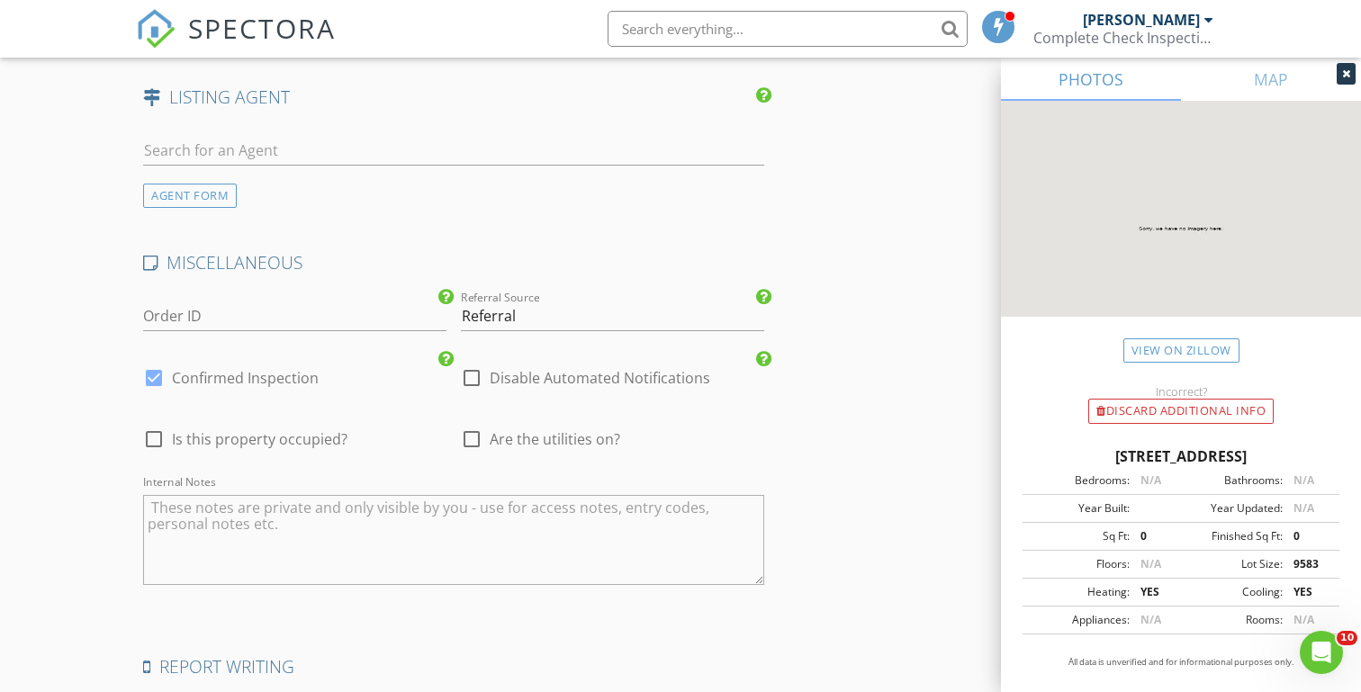
click at [474, 438] on div at bounding box center [471, 439] width 31 height 31
checkbox input "true"
click at [183, 517] on textarea "Internal Notes" at bounding box center [453, 540] width 621 height 90
type textarea "Toll Brothers We inspected her daughter's house"
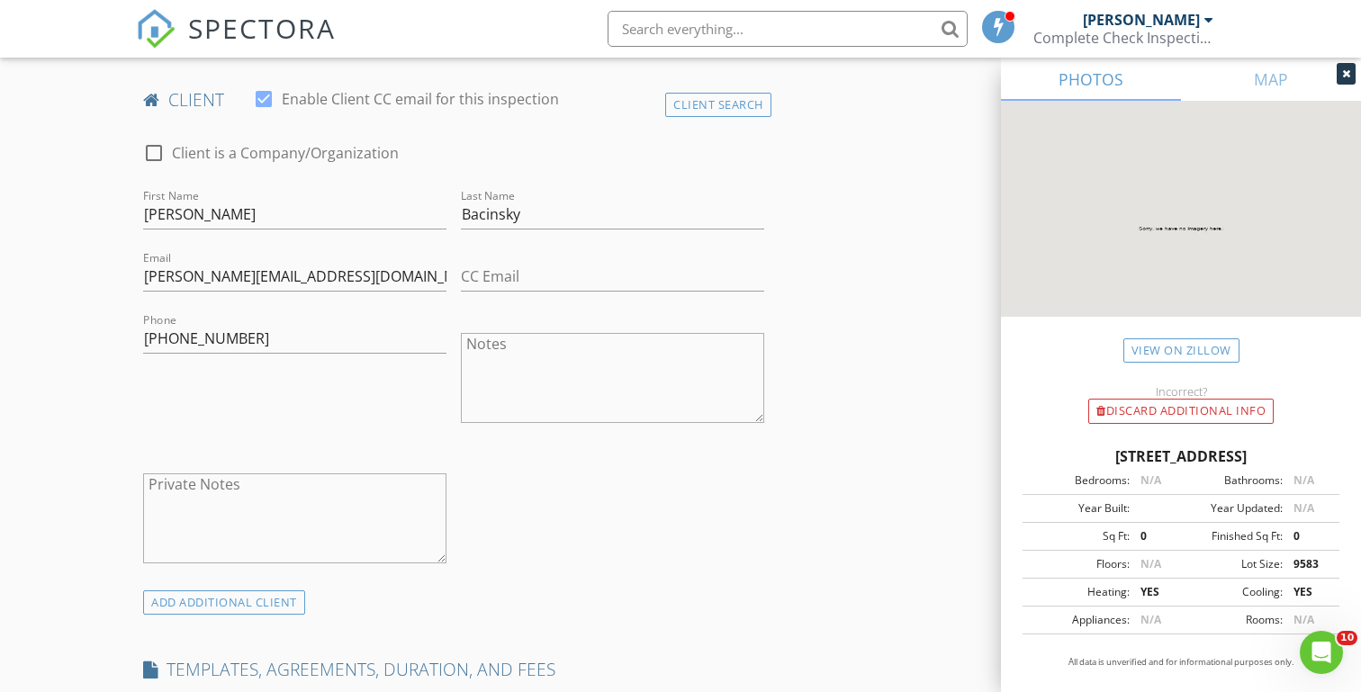
scroll to position [878, 0]
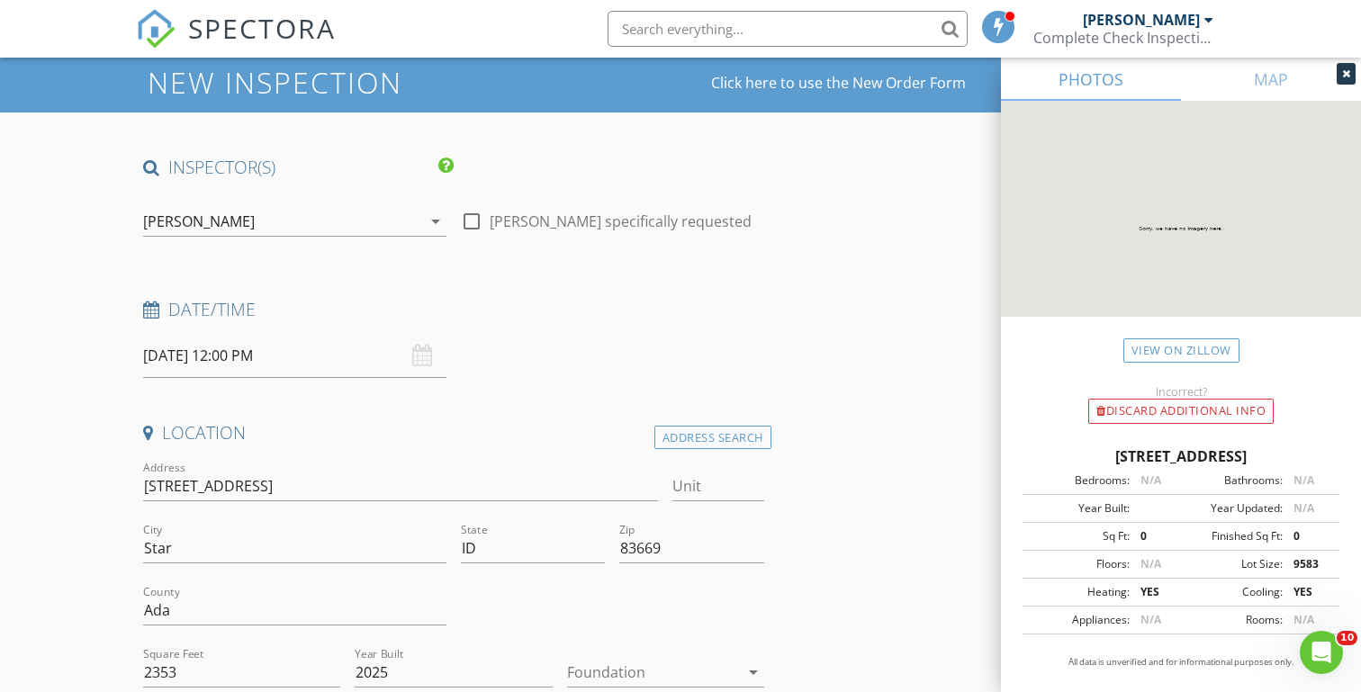
scroll to position [43, 0]
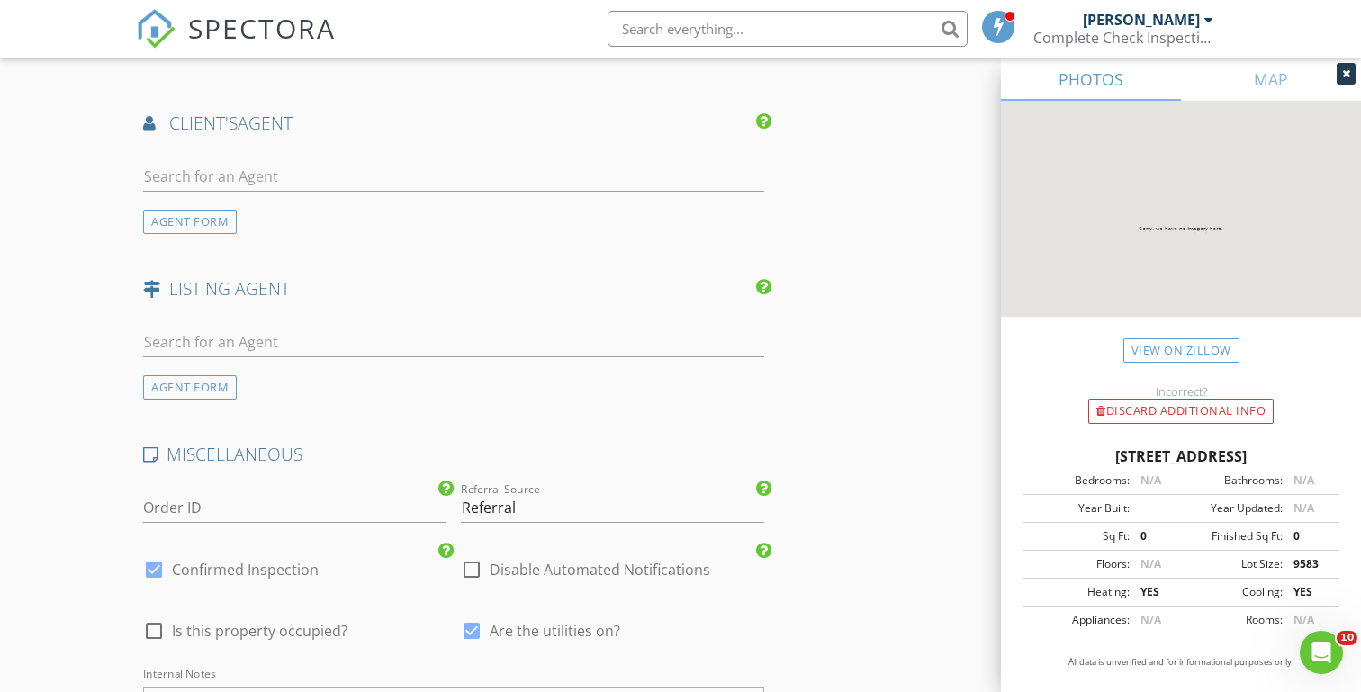
scroll to position [2447, 0]
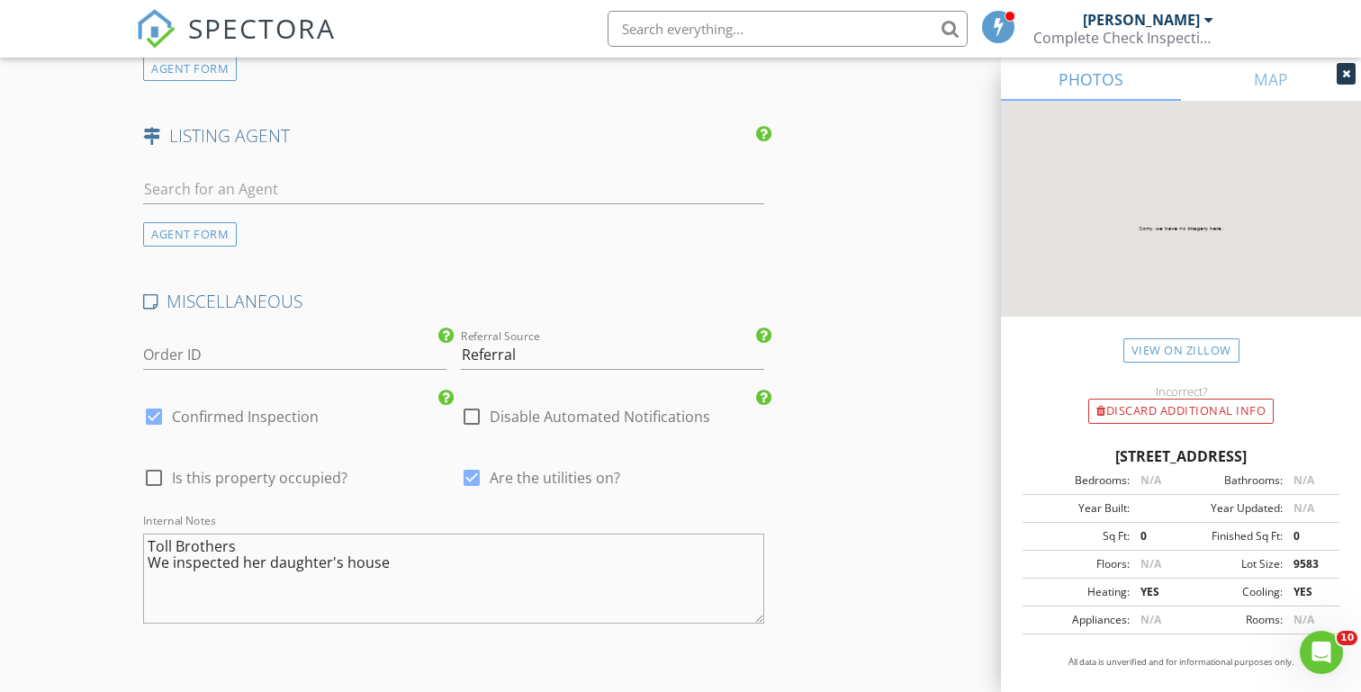
scroll to position [2495, 0]
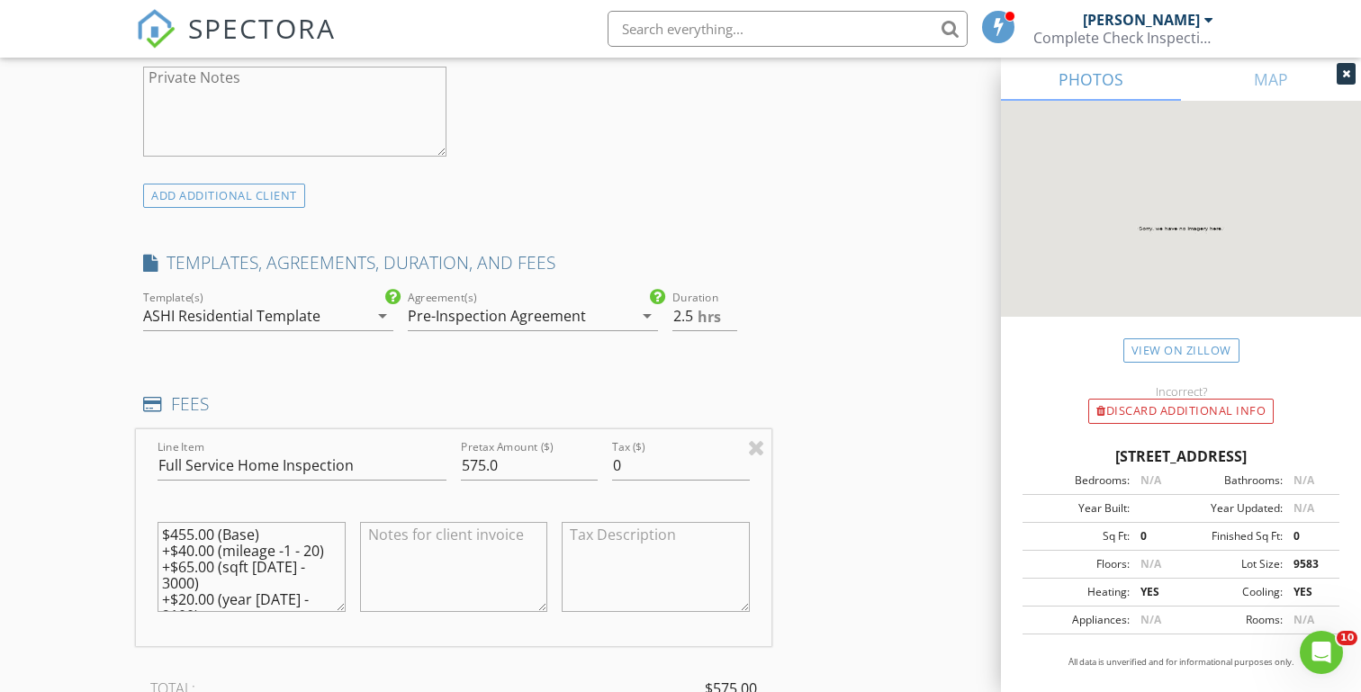
scroll to position [1284, 0]
click at [89, 266] on div "New Inspection Click here to use the New Order Form INSPECTOR(S) check_box Mich…" at bounding box center [680, 500] width 1361 height 3356
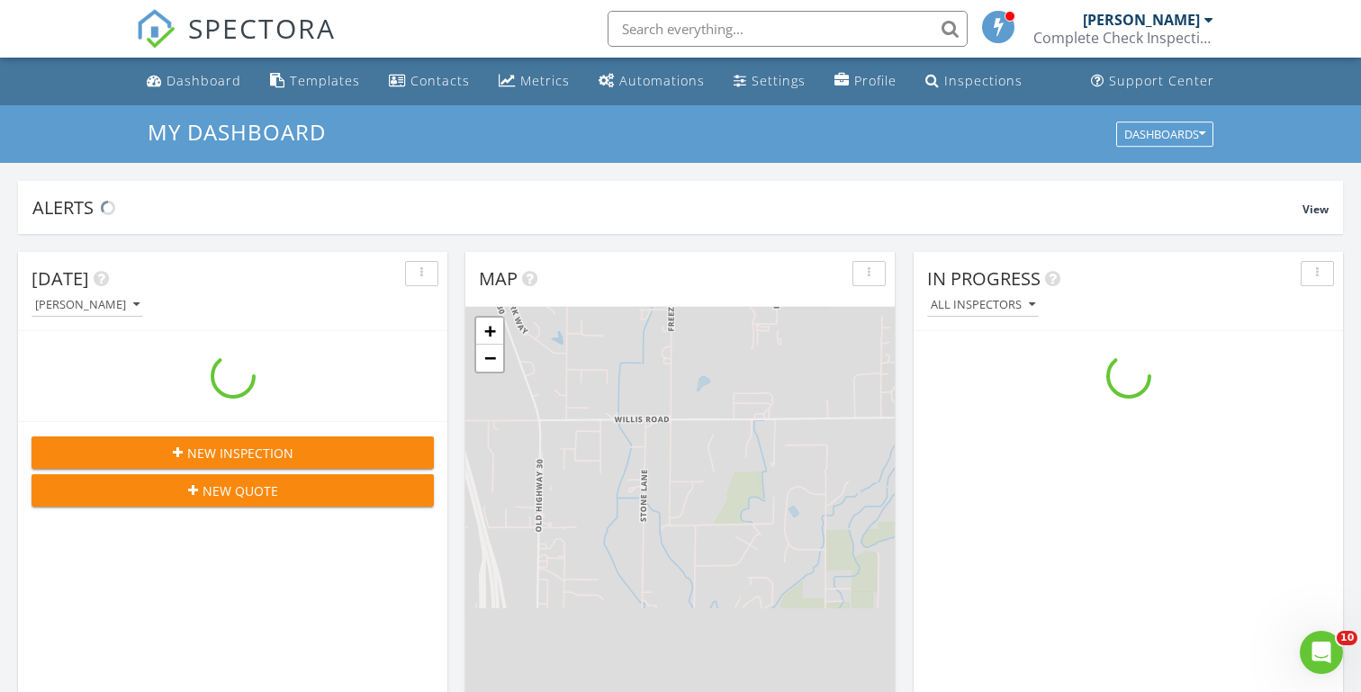
scroll to position [1639, 1362]
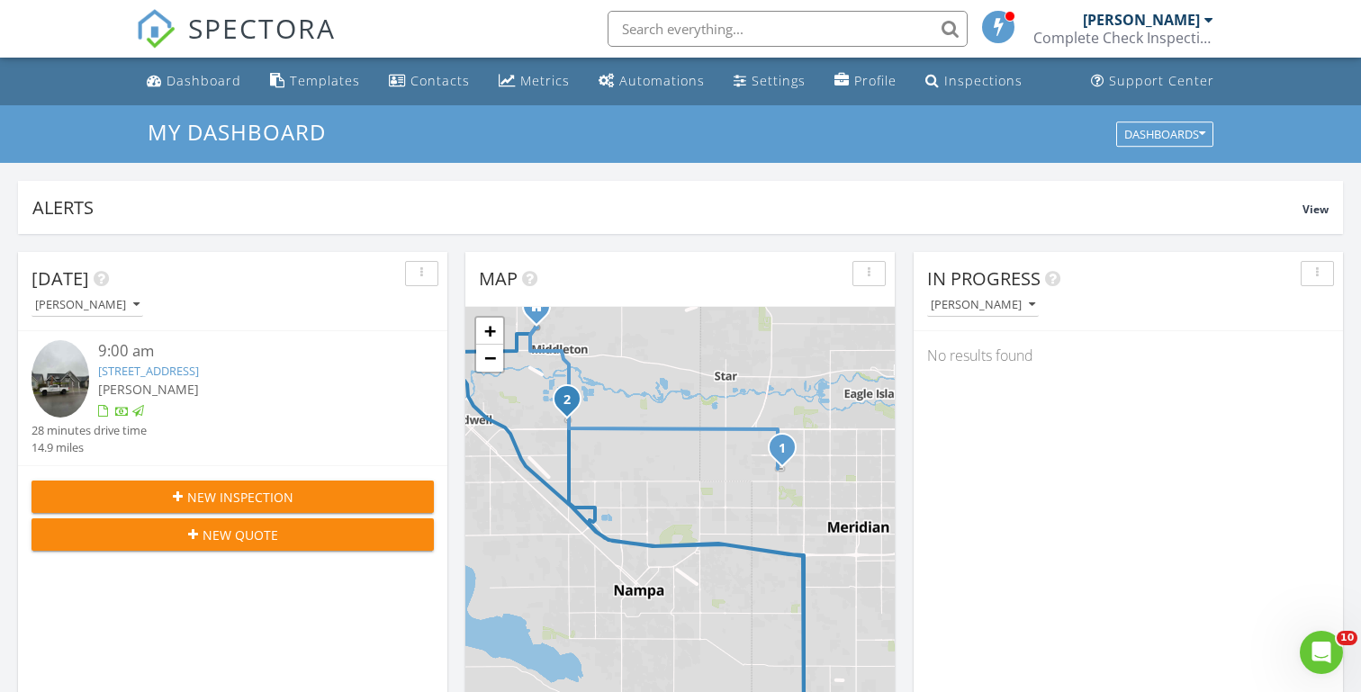
click at [648, 18] on input "text" at bounding box center [788, 29] width 360 height 36
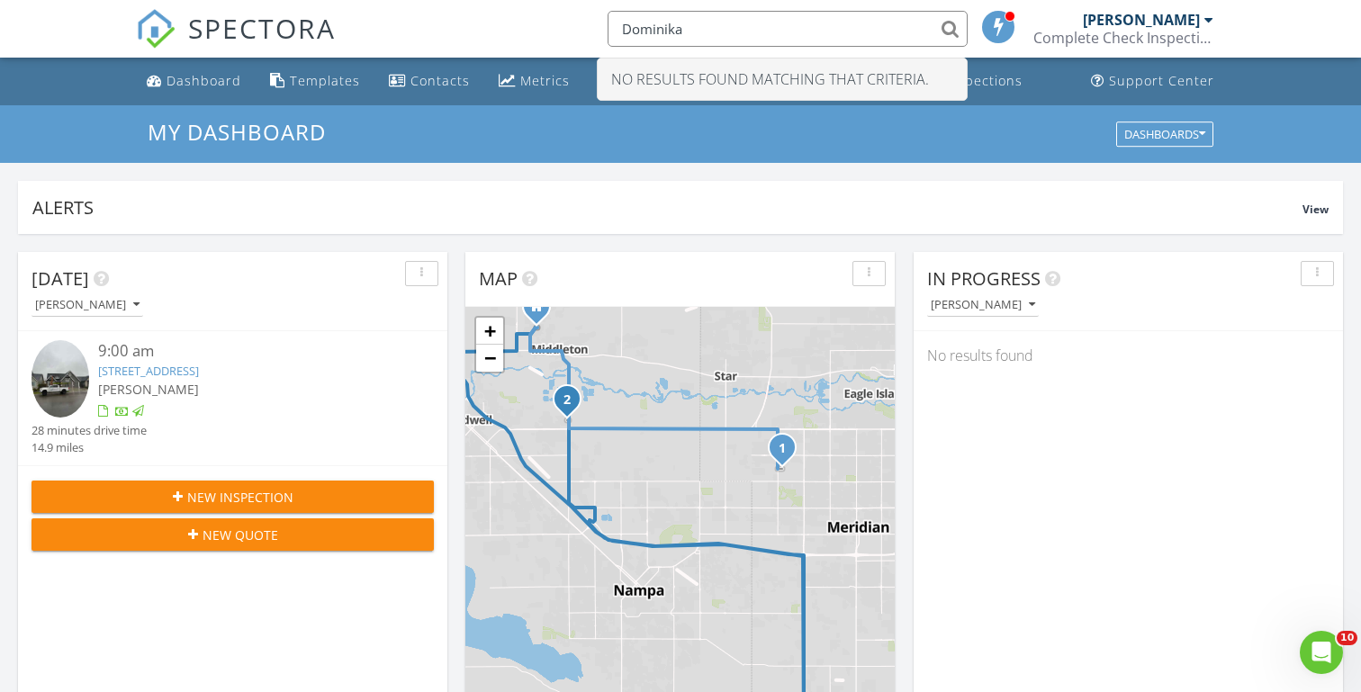
click at [671, 30] on input "Dominika" at bounding box center [788, 29] width 360 height 36
type input "Seliger"
click at [648, 31] on input "Seliger" at bounding box center [788, 29] width 360 height 36
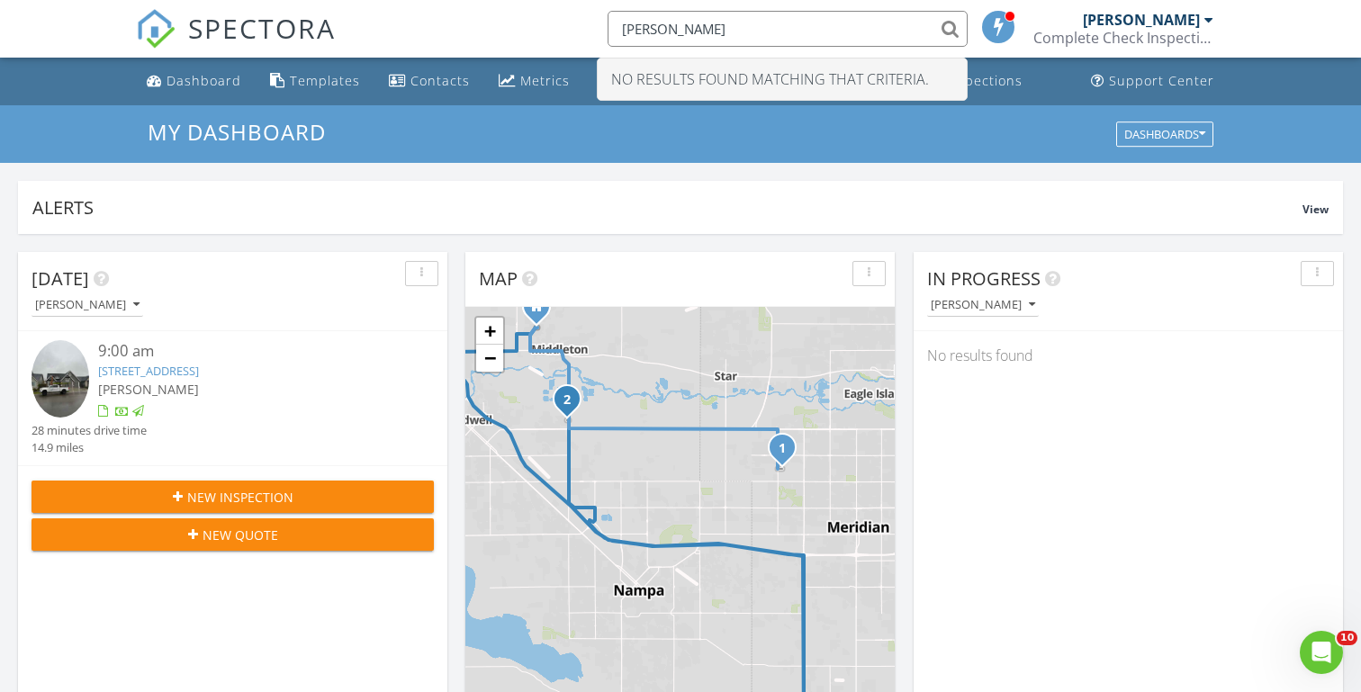
click at [648, 31] on input "Seliger" at bounding box center [788, 29] width 360 height 36
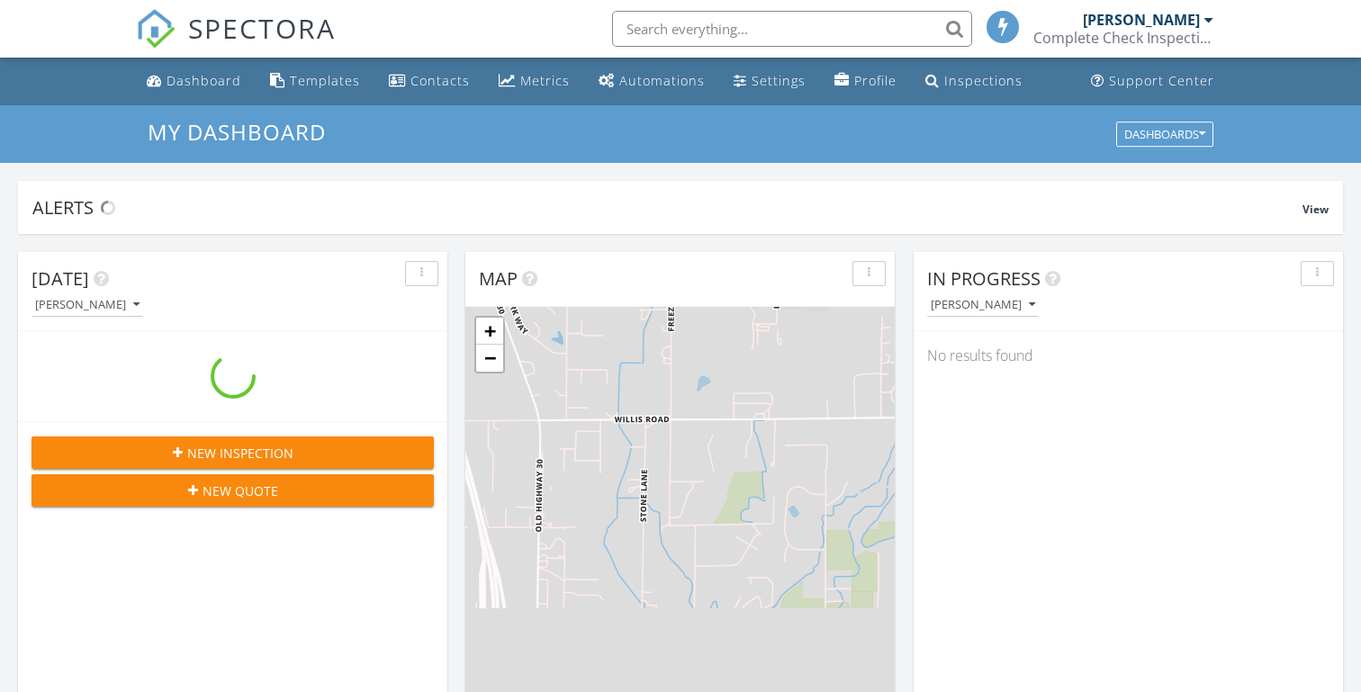
scroll to position [1639, 1362]
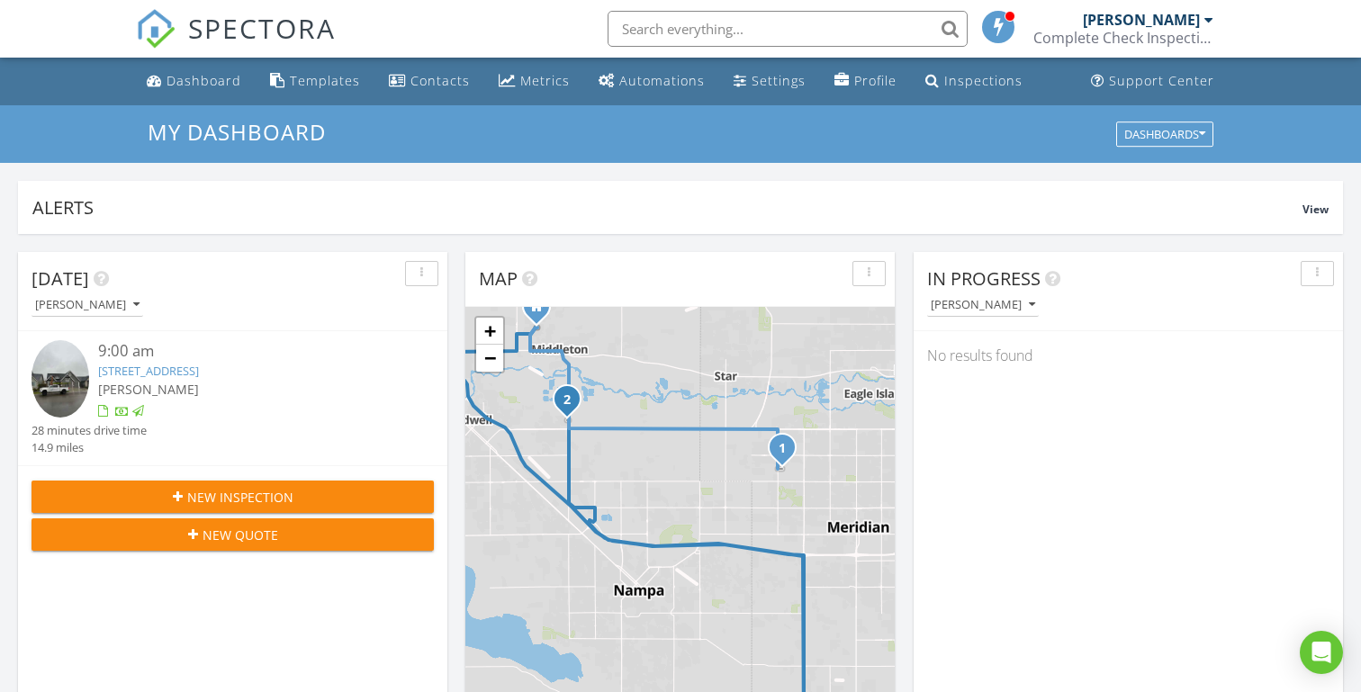
click at [662, 33] on input "text" at bounding box center [788, 29] width 360 height 36
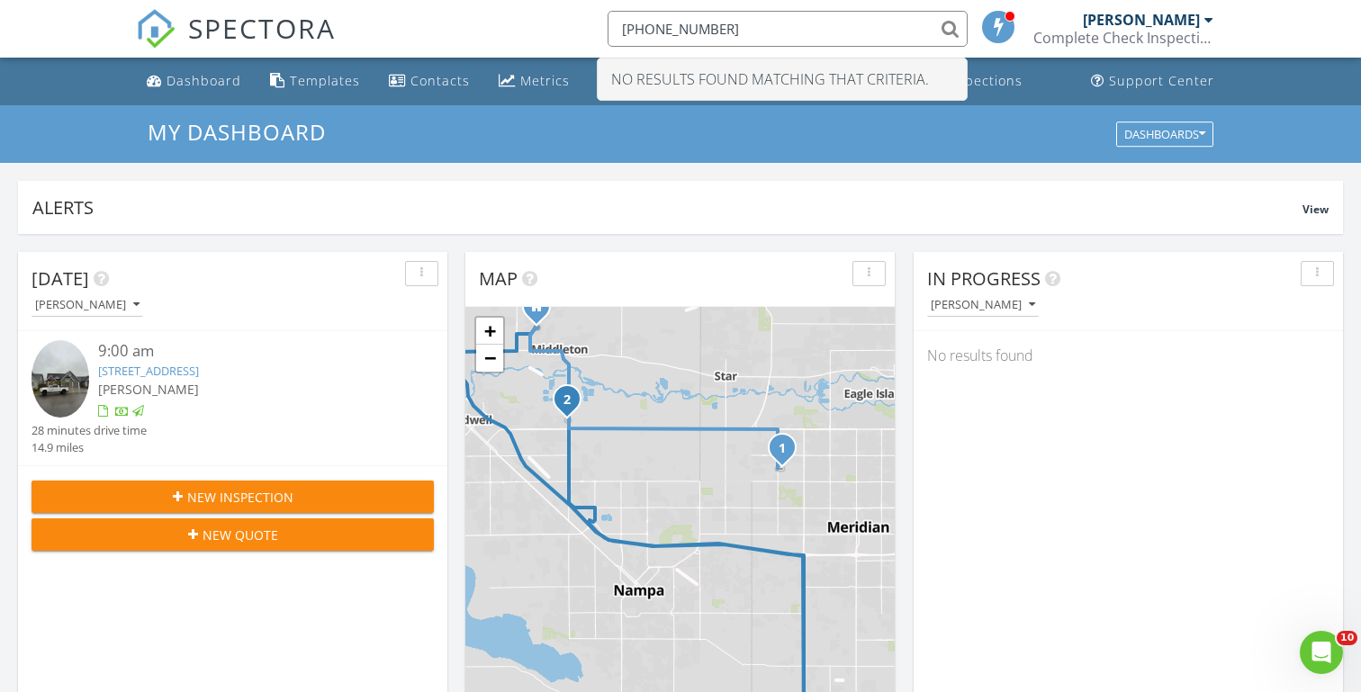
type input "949-245-8731"
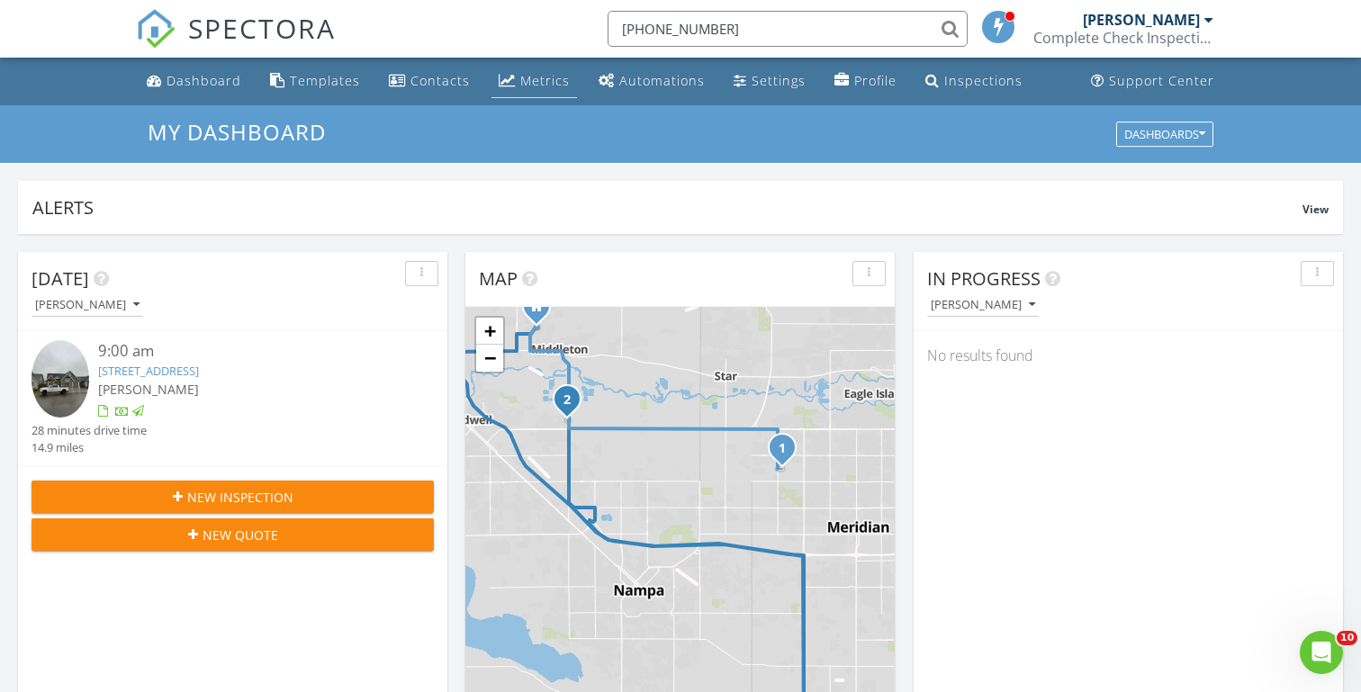
click at [521, 78] on div "Metrics" at bounding box center [545, 80] width 50 height 17
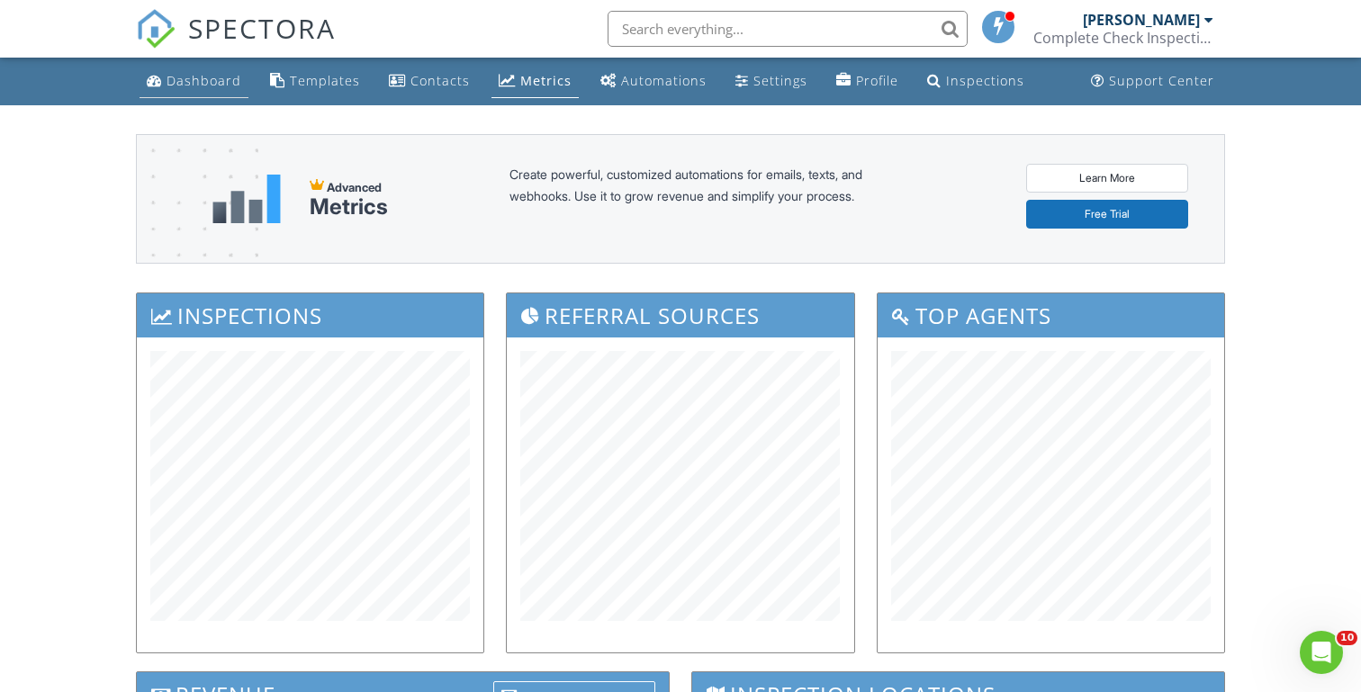
click at [192, 86] on div "Dashboard" at bounding box center [204, 80] width 75 height 17
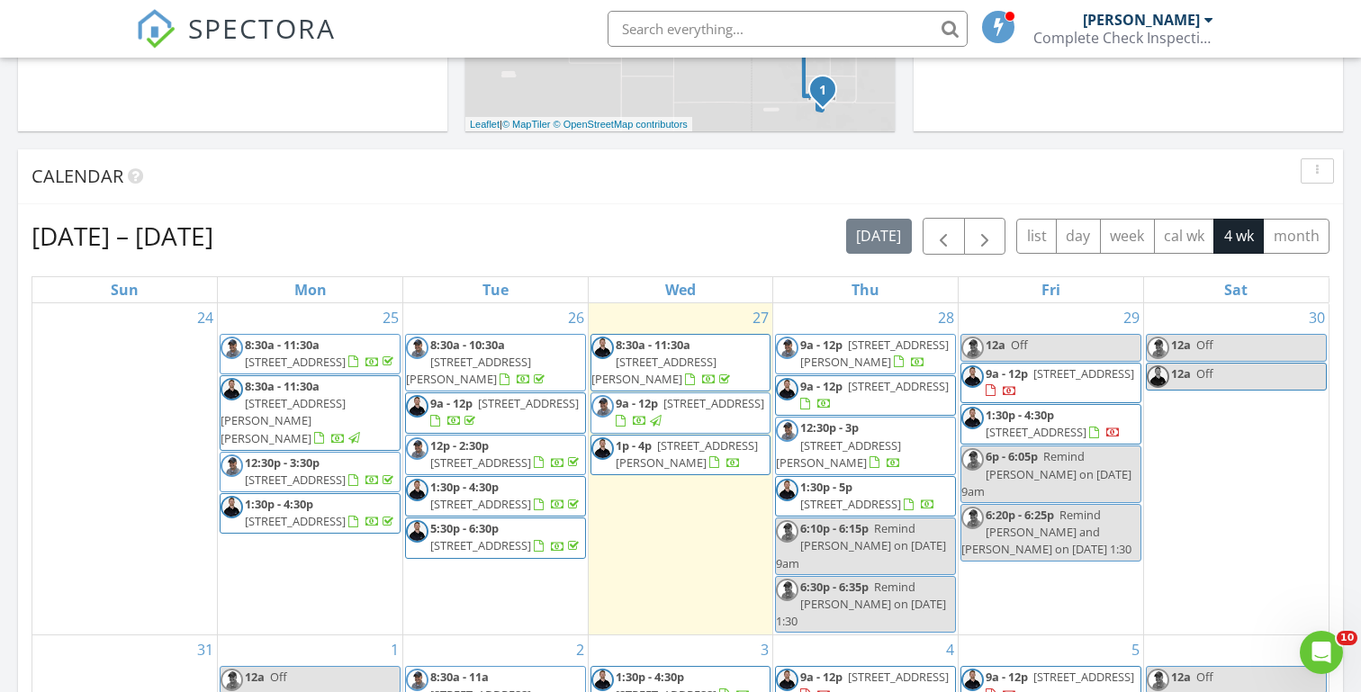
scroll to position [647, 0]
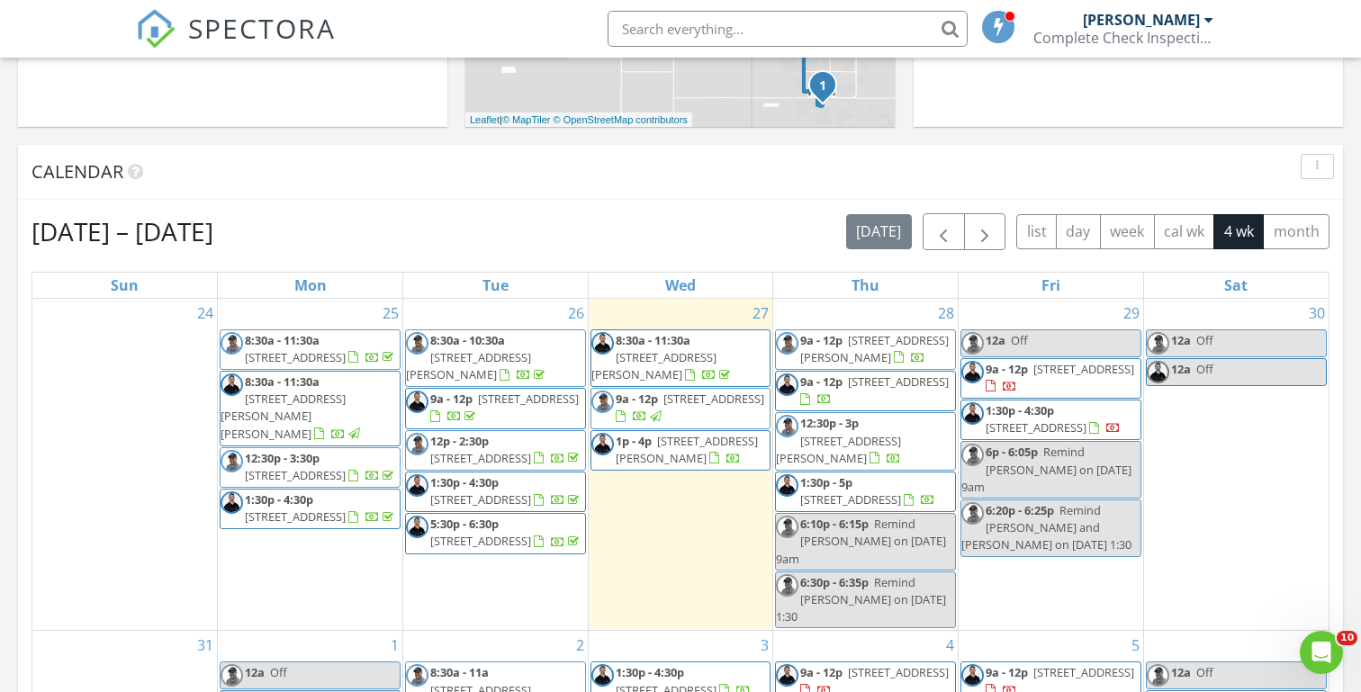
click at [473, 135] on div "Today Michael Hasson 9:00 am 4557 W Sierra Madre Dr, Meridian, ID 83646 Michael…" at bounding box center [680, 406] width 1361 height 1638
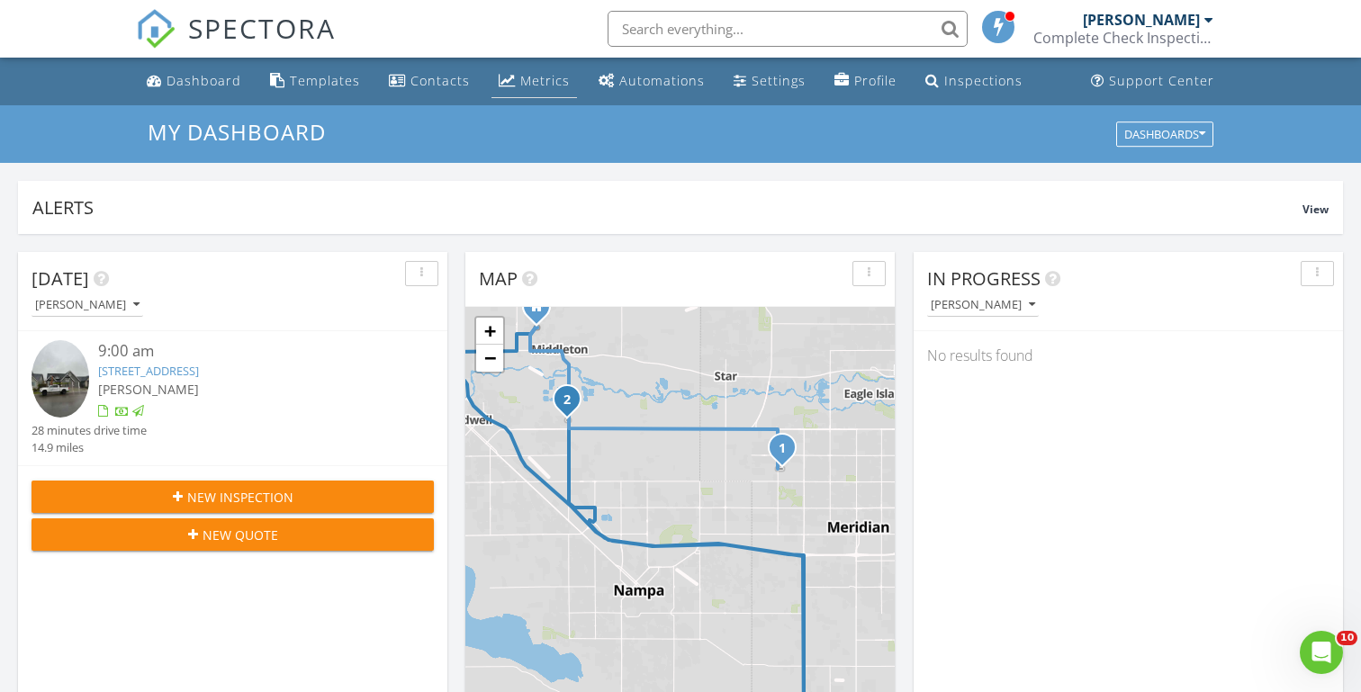
scroll to position [0, 0]
click at [526, 86] on div "Metrics" at bounding box center [545, 80] width 50 height 17
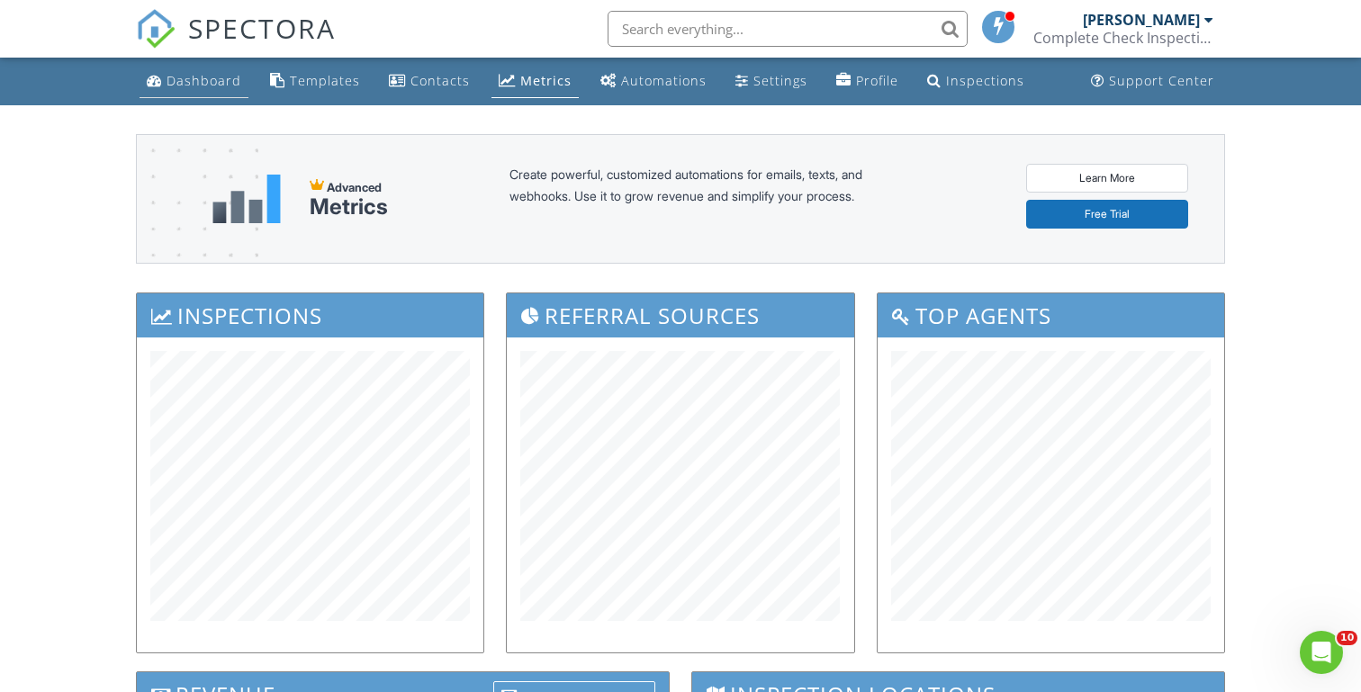
click at [176, 83] on div "Dashboard" at bounding box center [204, 80] width 75 height 17
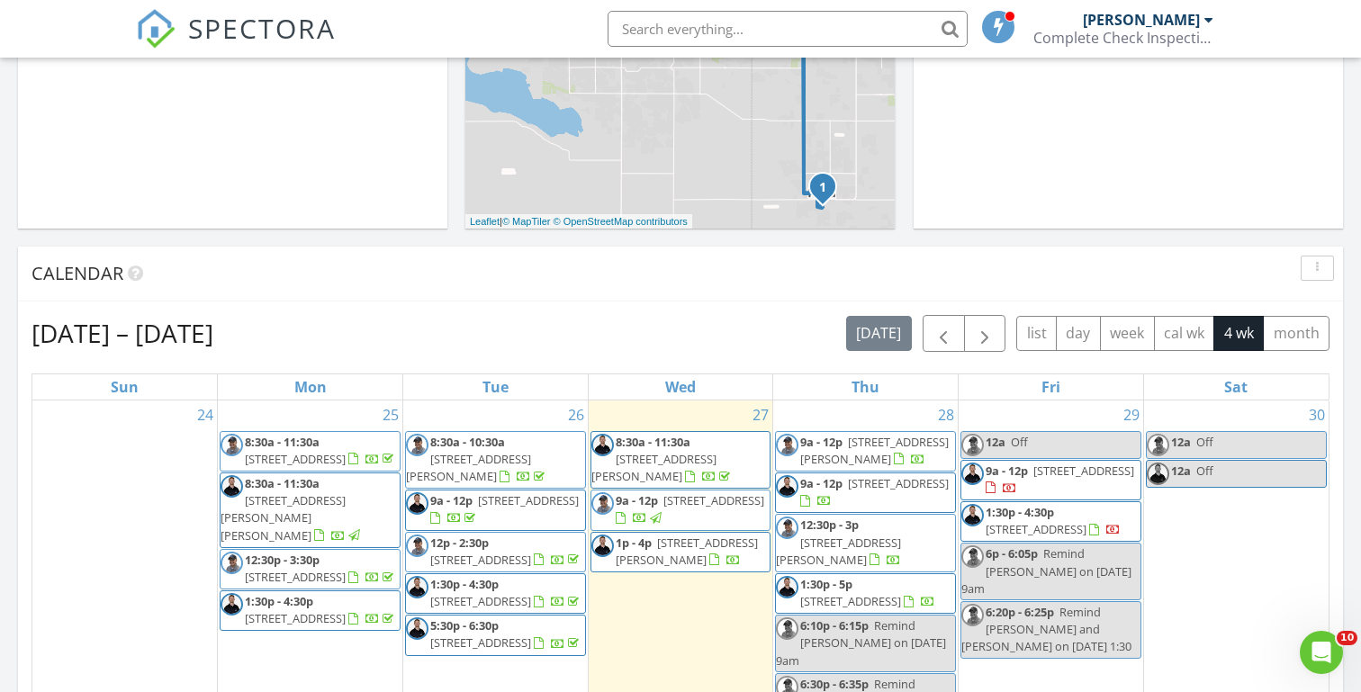
scroll to position [549, 0]
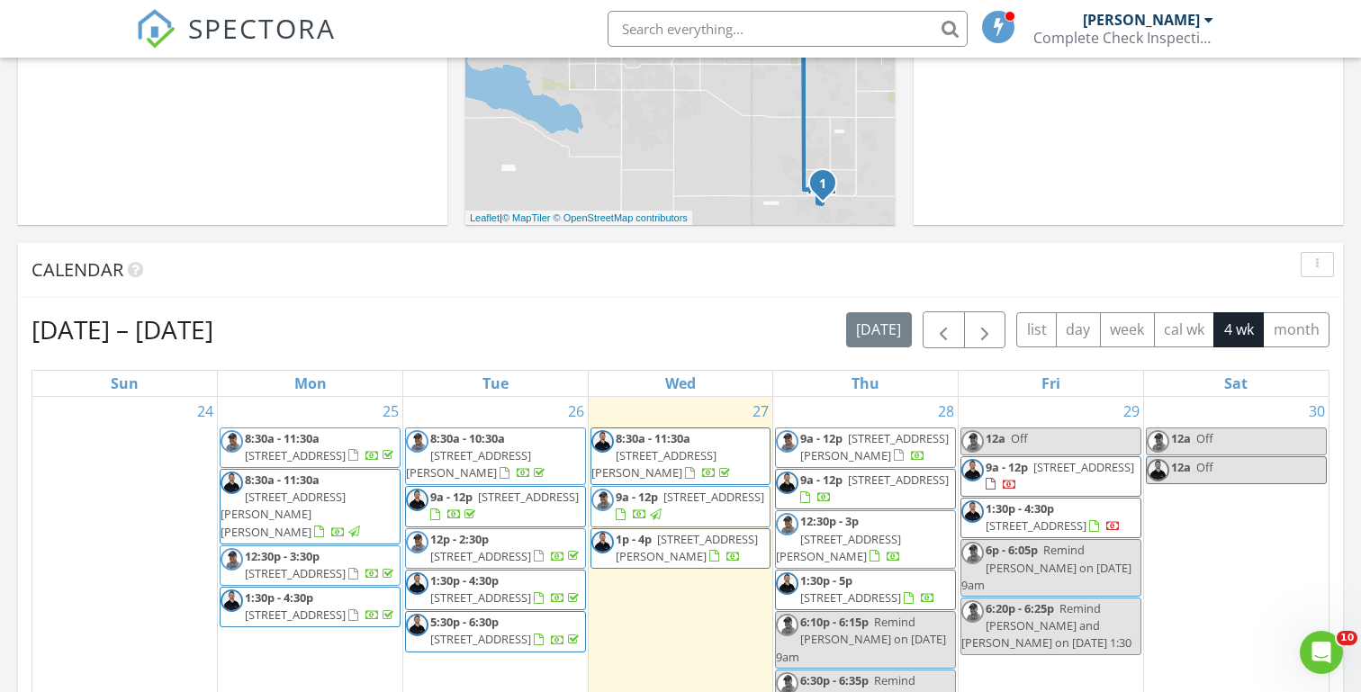
click at [458, 235] on div "Today Michael Hasson 9:00 am 4557 W Sierra Madre Dr, Meridian, ID 83646 Michael…" at bounding box center [680, 504] width 1361 height 1638
click at [449, 239] on div "Today Michael Hasson 9:00 am 4557 W Sierra Madre Dr, Meridian, ID 83646 Michael…" at bounding box center [680, 504] width 1361 height 1638
click at [457, 235] on div "Today Michael Hasson 9:00 am 4557 W Sierra Madre Dr, Meridian, ID 83646 Michael…" at bounding box center [680, 504] width 1361 height 1638
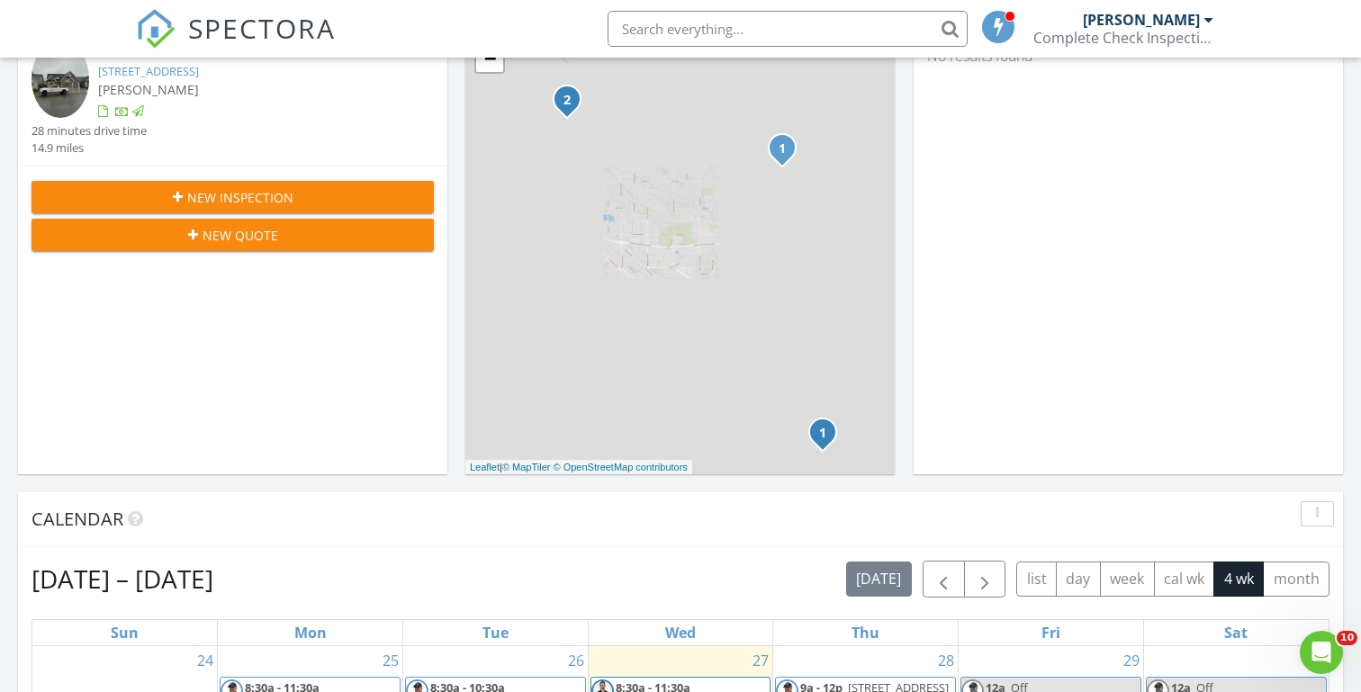
scroll to position [355, 0]
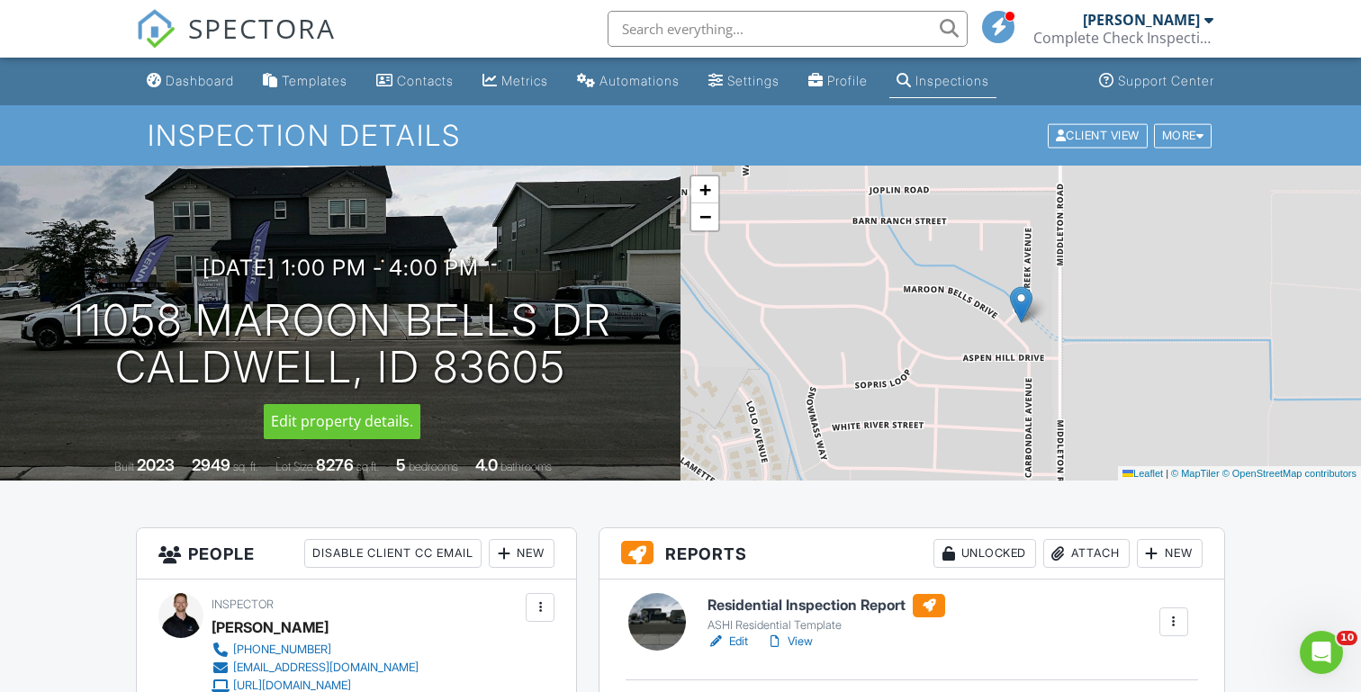
scroll to position [101, 0]
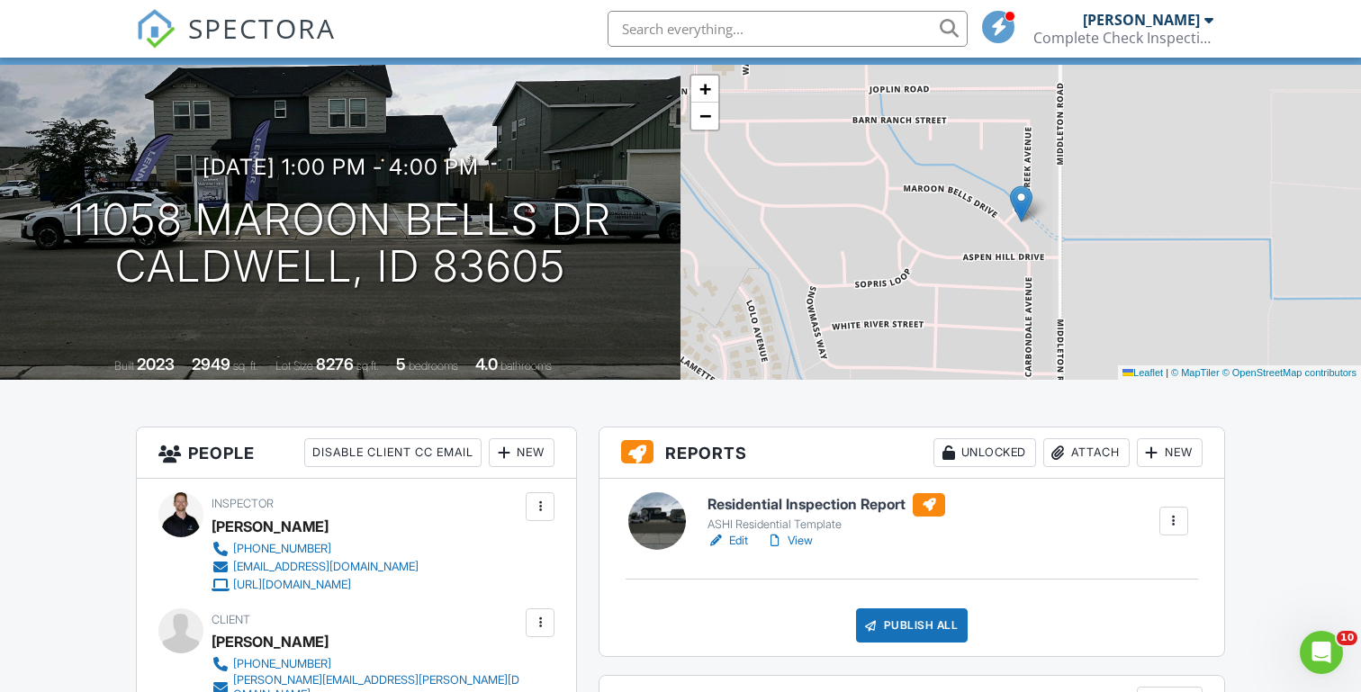
click at [800, 538] on link "View" at bounding box center [789, 541] width 47 height 18
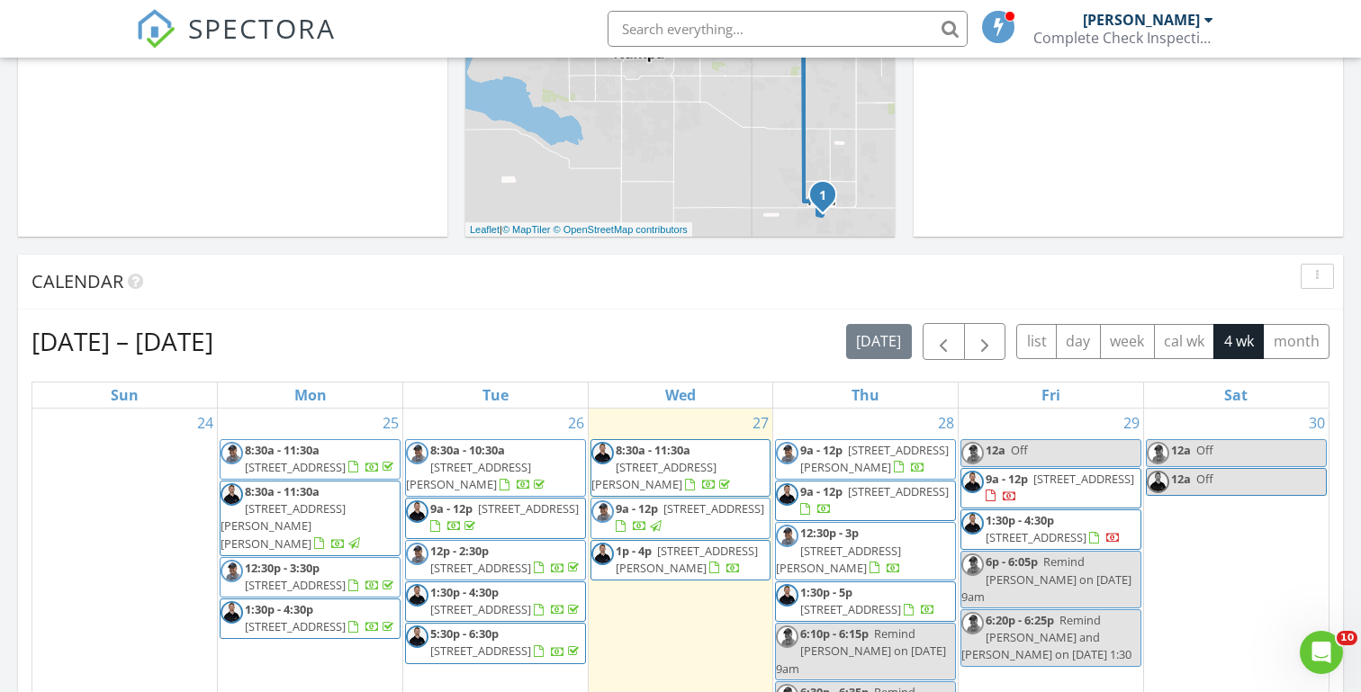
scroll to position [540, 0]
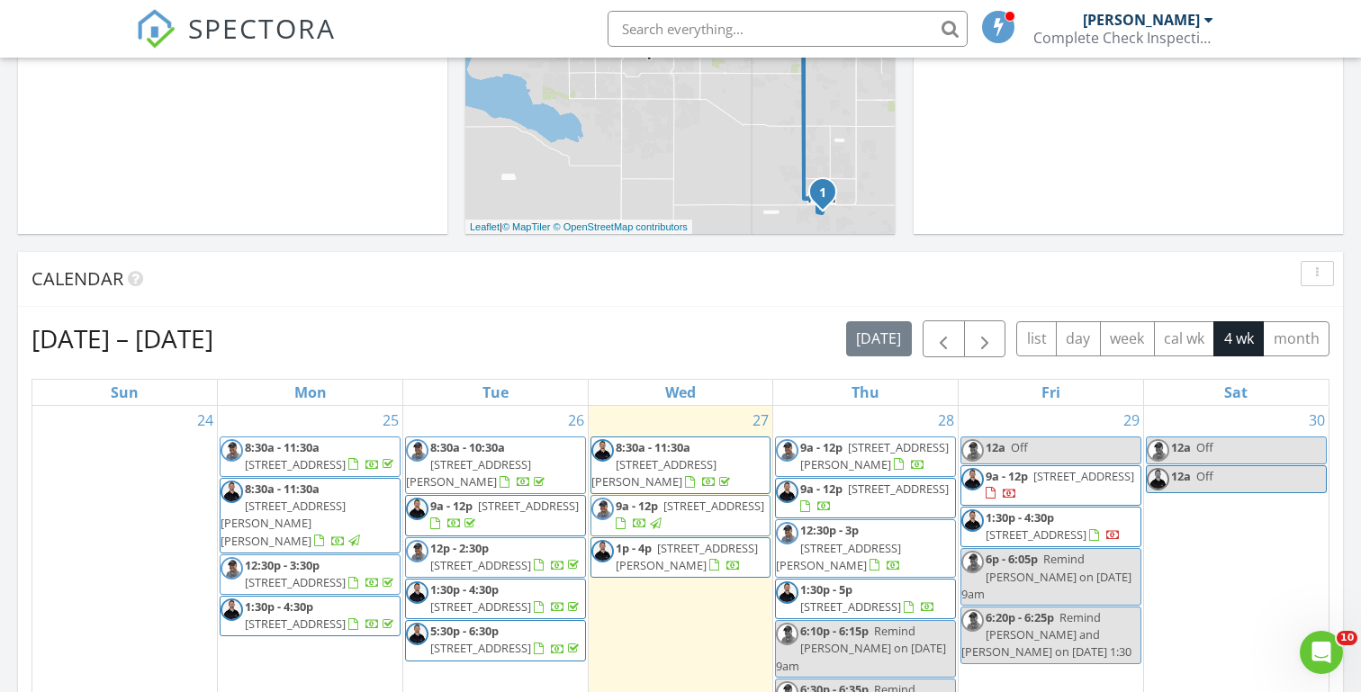
click at [457, 244] on div "Today Michael Hasson 9:00 am 4557 W Sierra Madre Dr, Meridian, ID 83646 Michael…" at bounding box center [680, 513] width 1361 height 1638
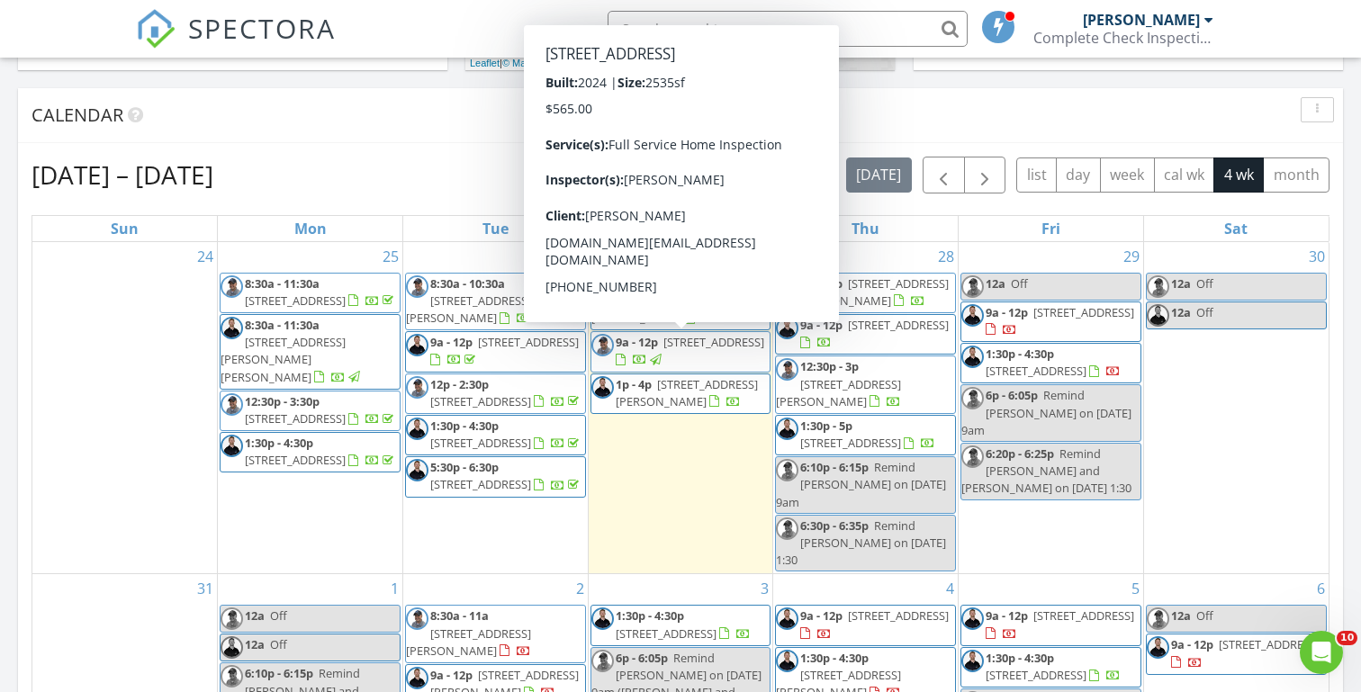
scroll to position [672, 0]
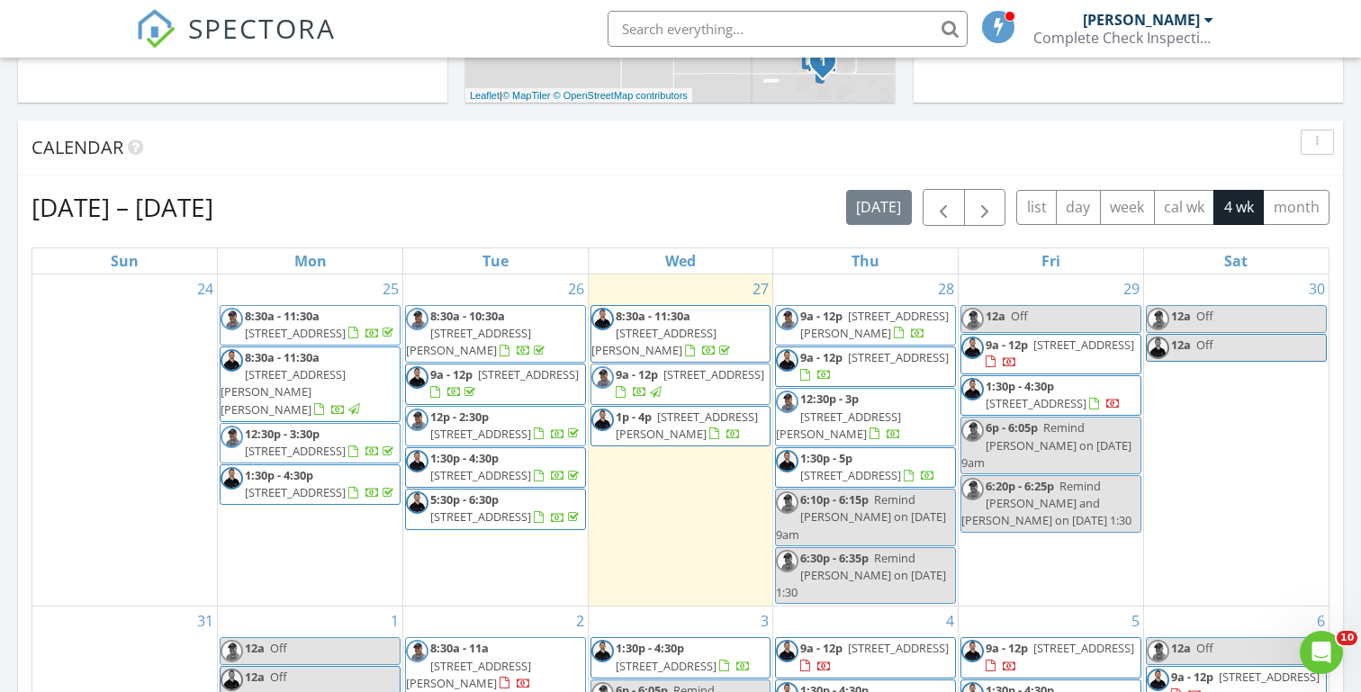
click at [446, 113] on div "Today Michael Hasson 9:00 am 4557 W Sierra Madre Dr, Meridian, ID 83646 Michael…" at bounding box center [680, 381] width 1361 height 1638
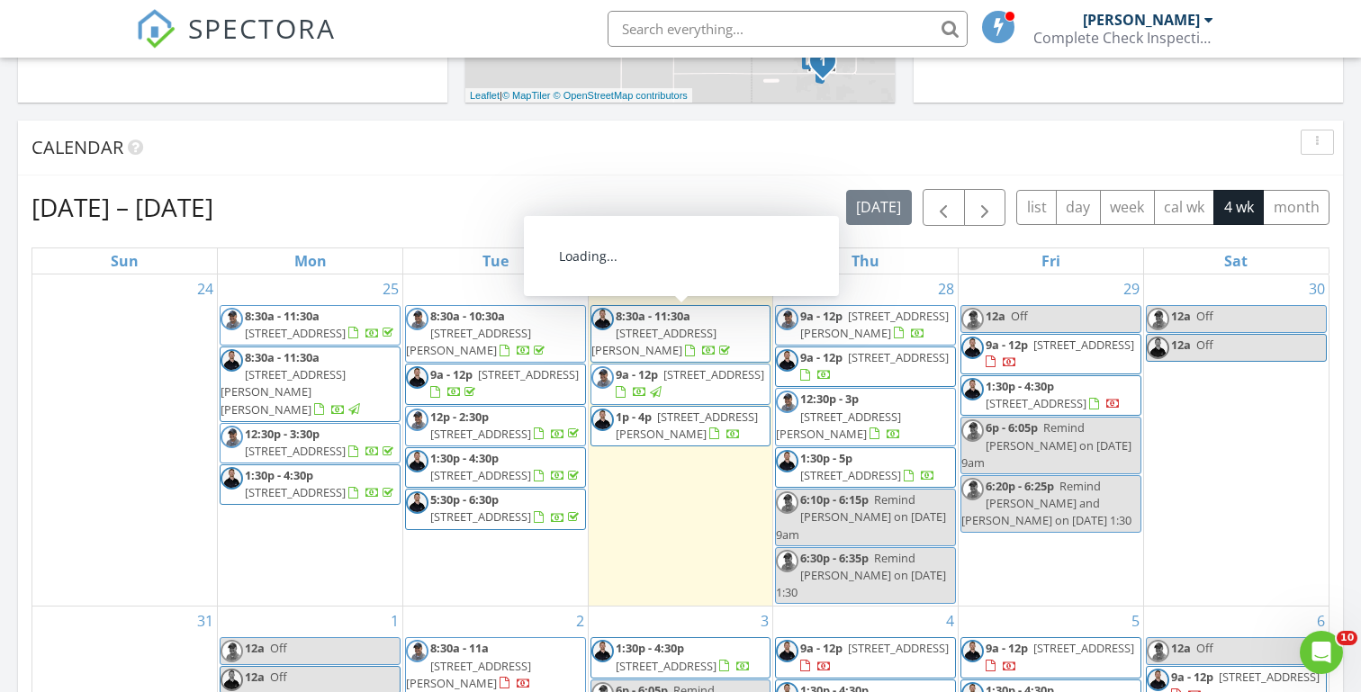
click at [675, 442] on span "11058 Maroon Bells Dr, Caldwell 83605" at bounding box center [687, 425] width 142 height 33
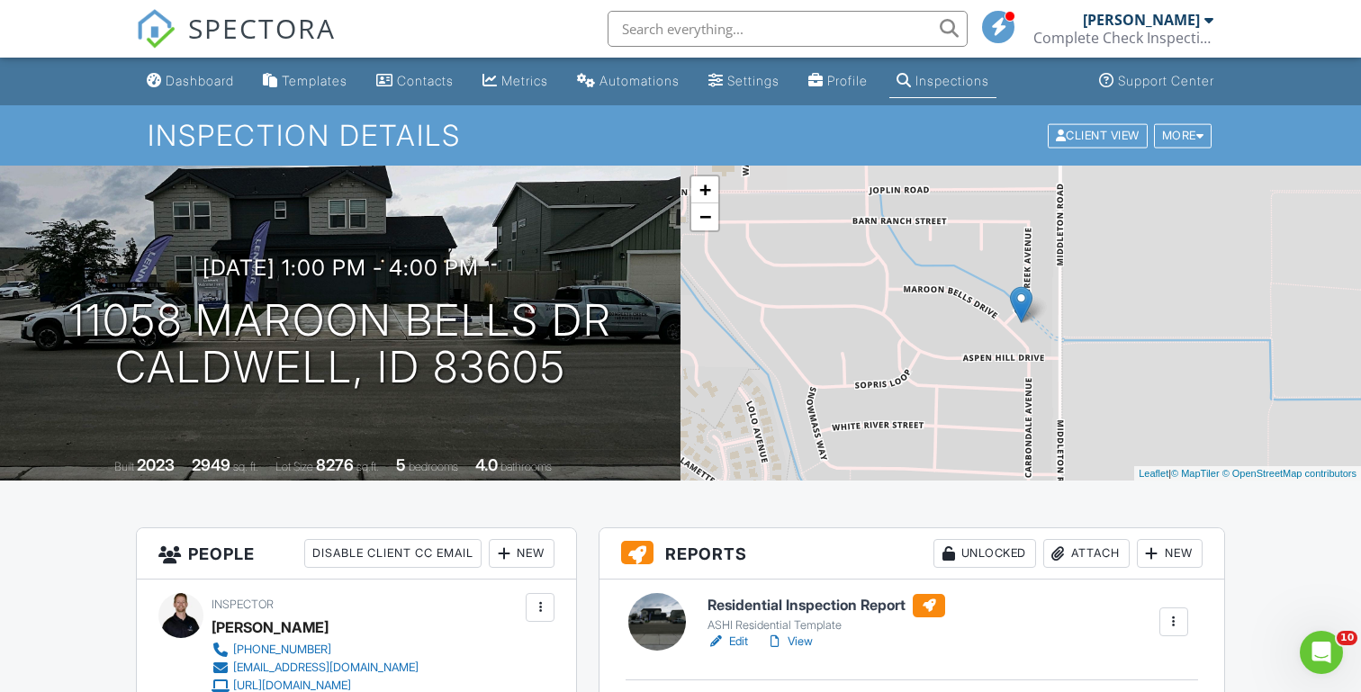
scroll to position [191, 0]
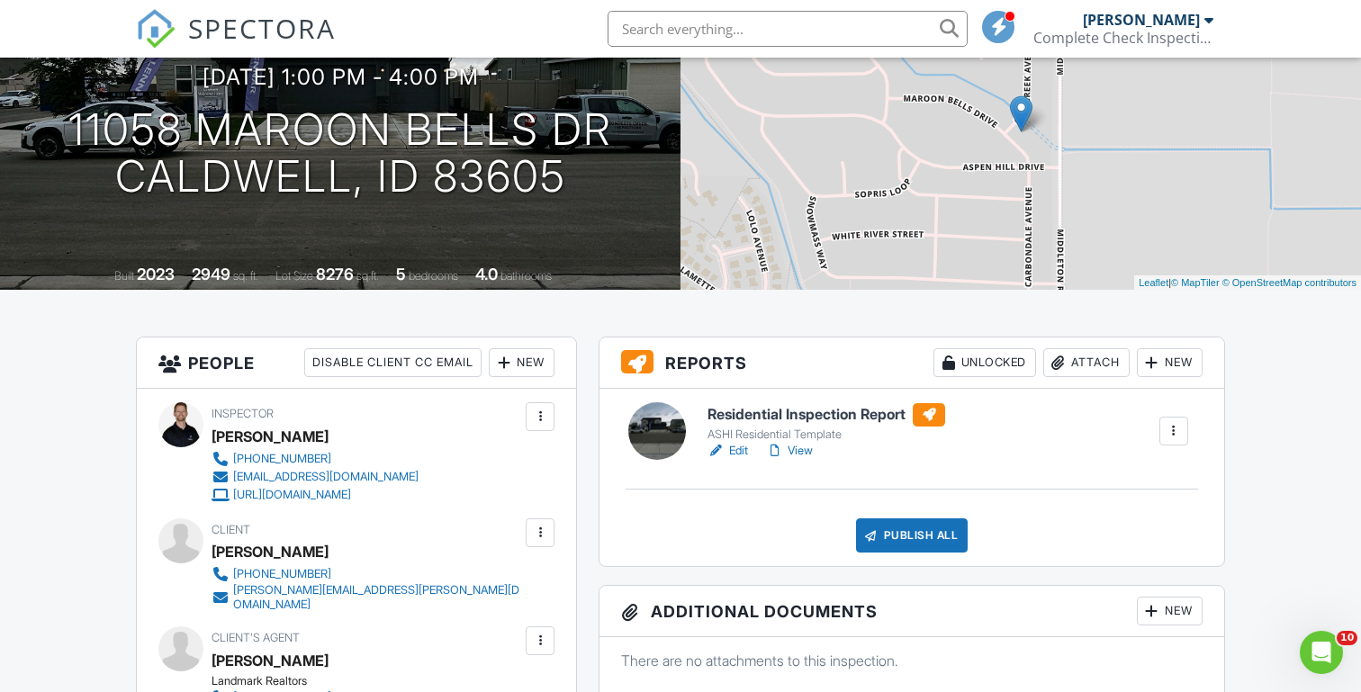
click at [803, 450] on link "View" at bounding box center [789, 451] width 47 height 18
